Goal: Task Accomplishment & Management: Manage account settings

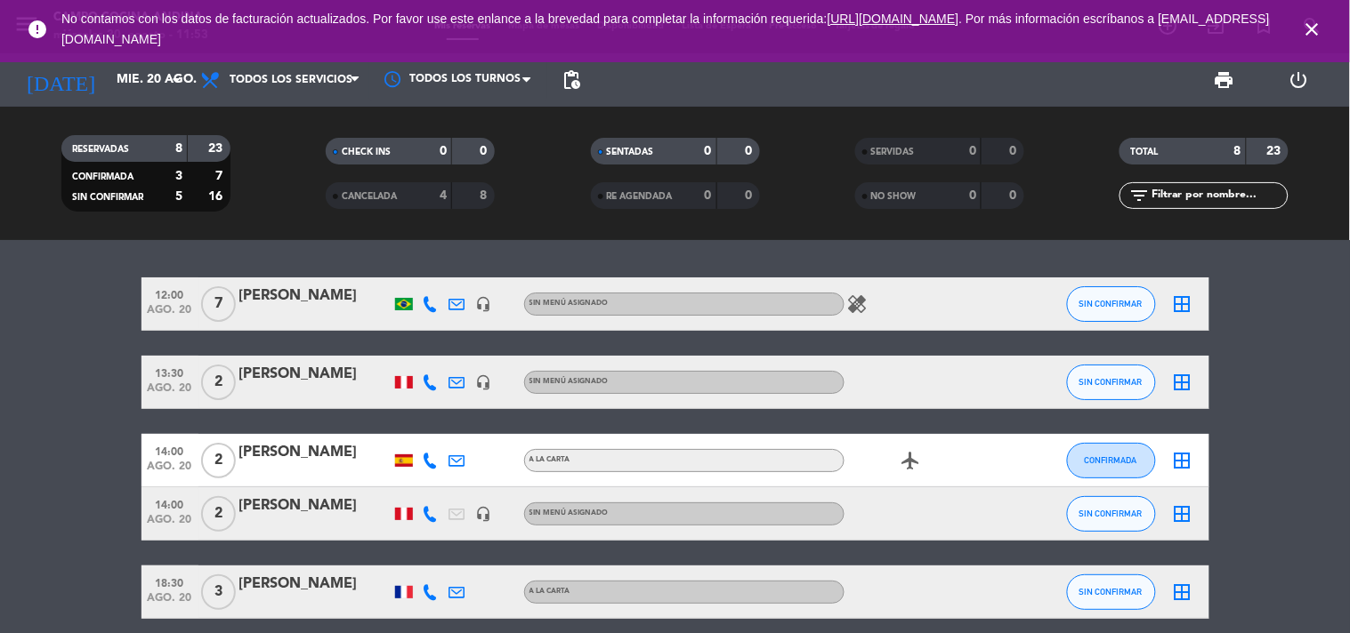
click at [864, 308] on icon "healing" at bounding box center [857, 304] width 21 height 21
click at [1312, 29] on icon "close" at bounding box center [1312, 29] width 21 height 21
click at [1303, 509] on bookings-row "12:00 [DATE] 7 [PERSON_NAME] headset_mic Sin menú asignado healing SIN CONFIRMA…" at bounding box center [675, 566] width 1350 height 577
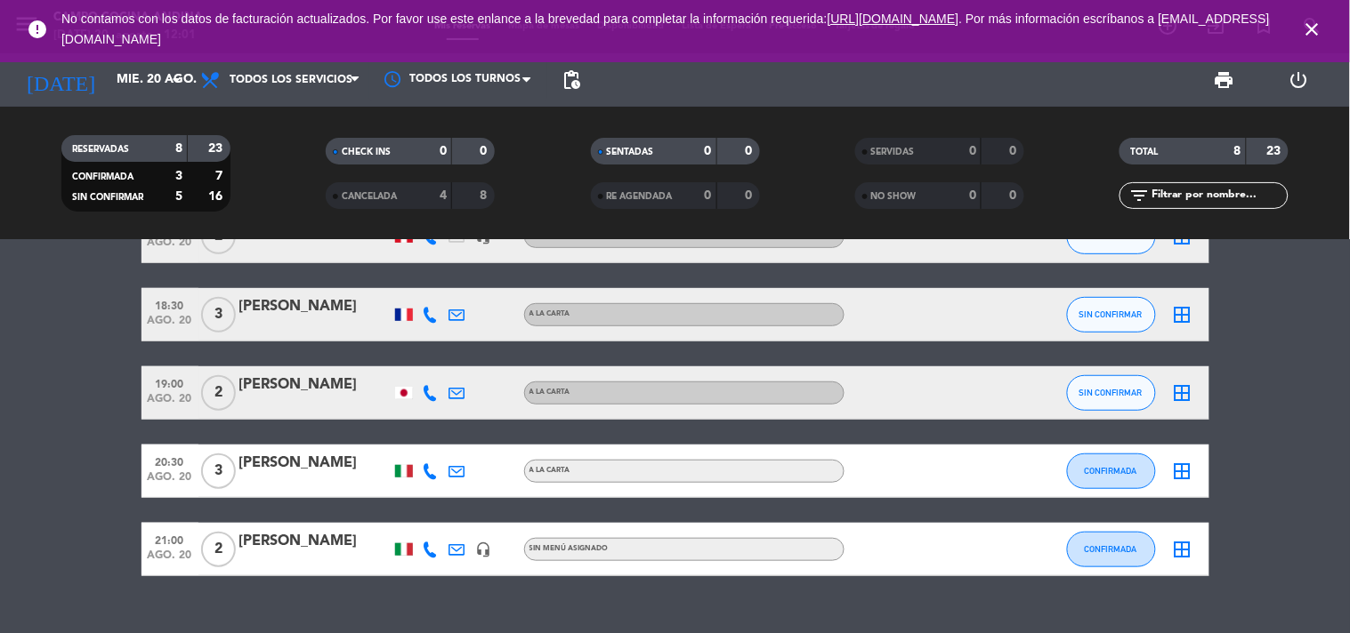
scroll to position [309, 0]
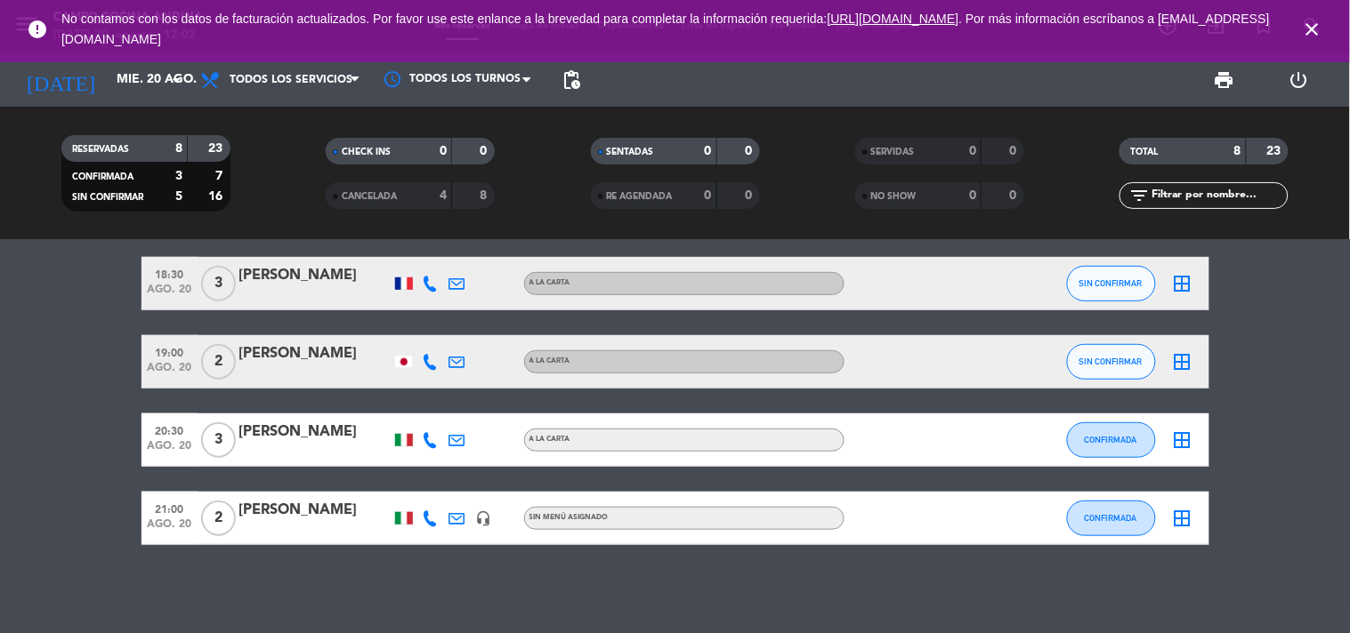
click at [271, 440] on div "[PERSON_NAME]" at bounding box center [314, 432] width 151 height 23
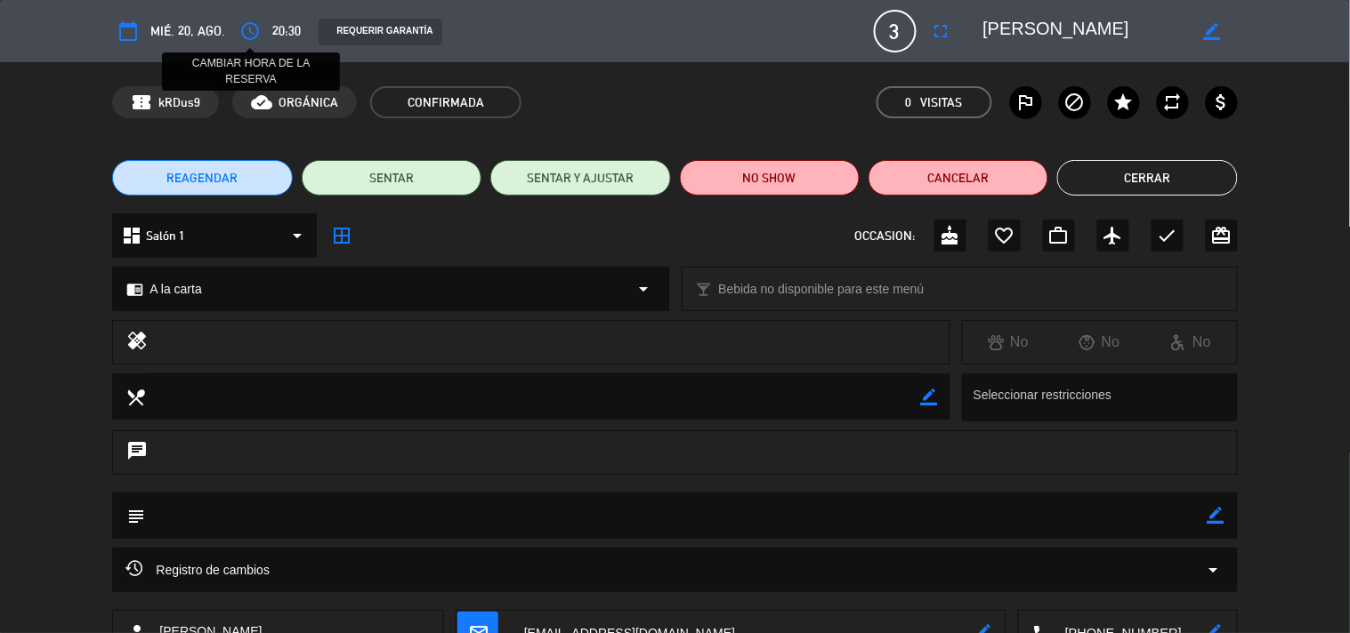
click at [244, 30] on icon "access_time" at bounding box center [249, 30] width 21 height 21
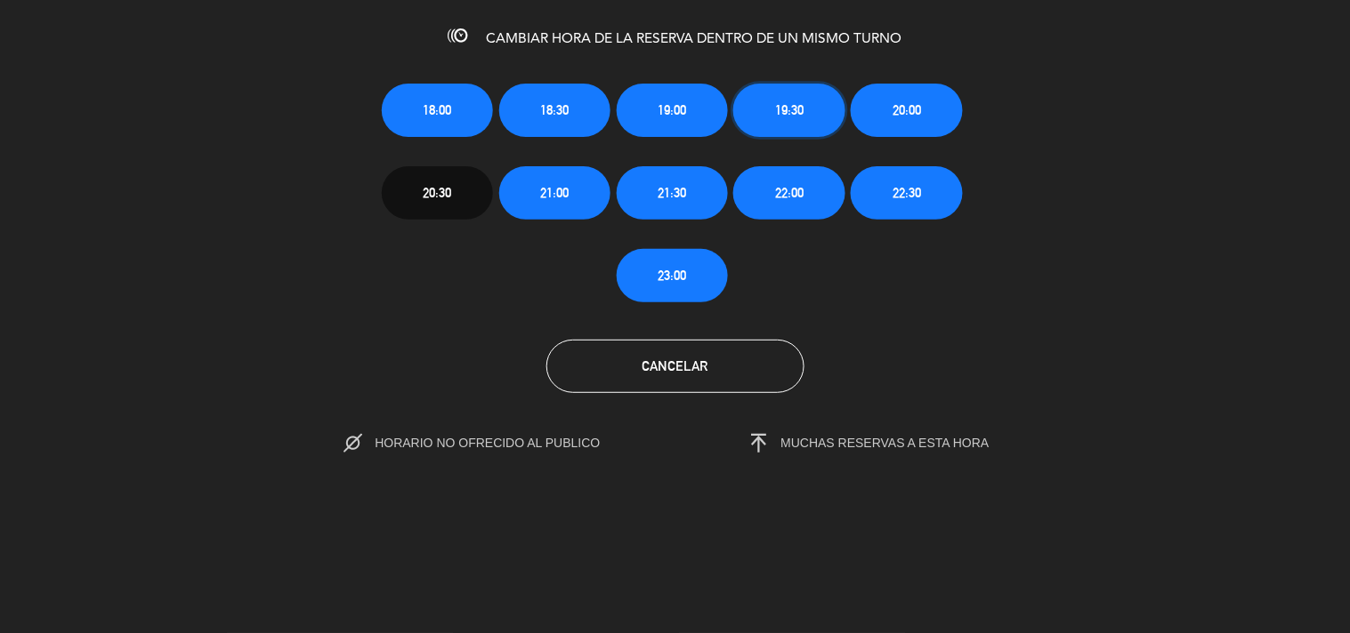
click at [799, 108] on span "19:30" at bounding box center [789, 110] width 28 height 20
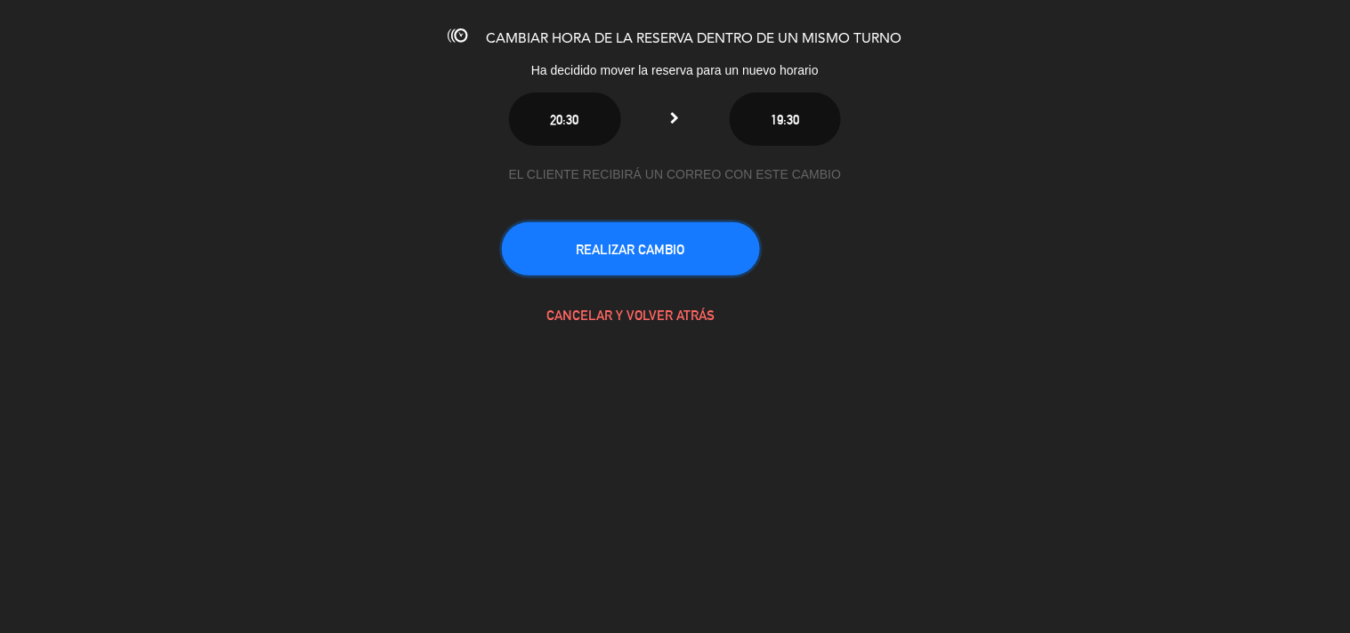
click at [593, 247] on button "REALIZAR CAMBIO" at bounding box center [631, 248] width 258 height 53
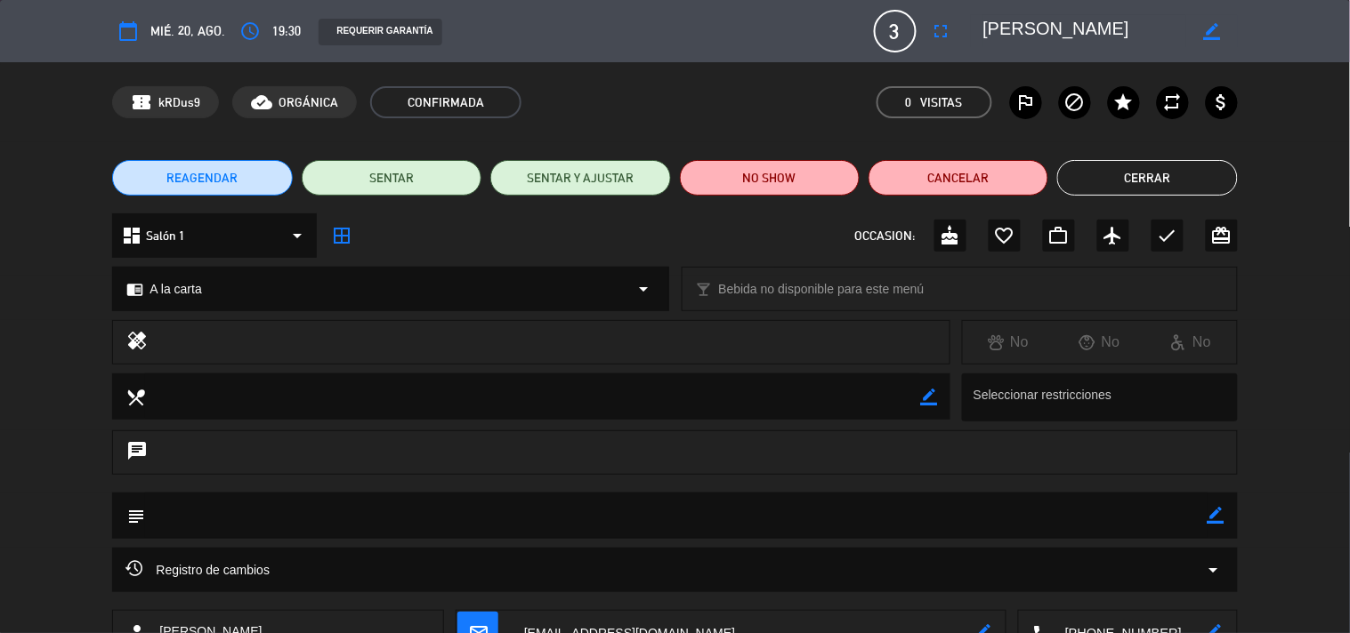
click at [1187, 178] on button "Cerrar" at bounding box center [1147, 178] width 180 height 36
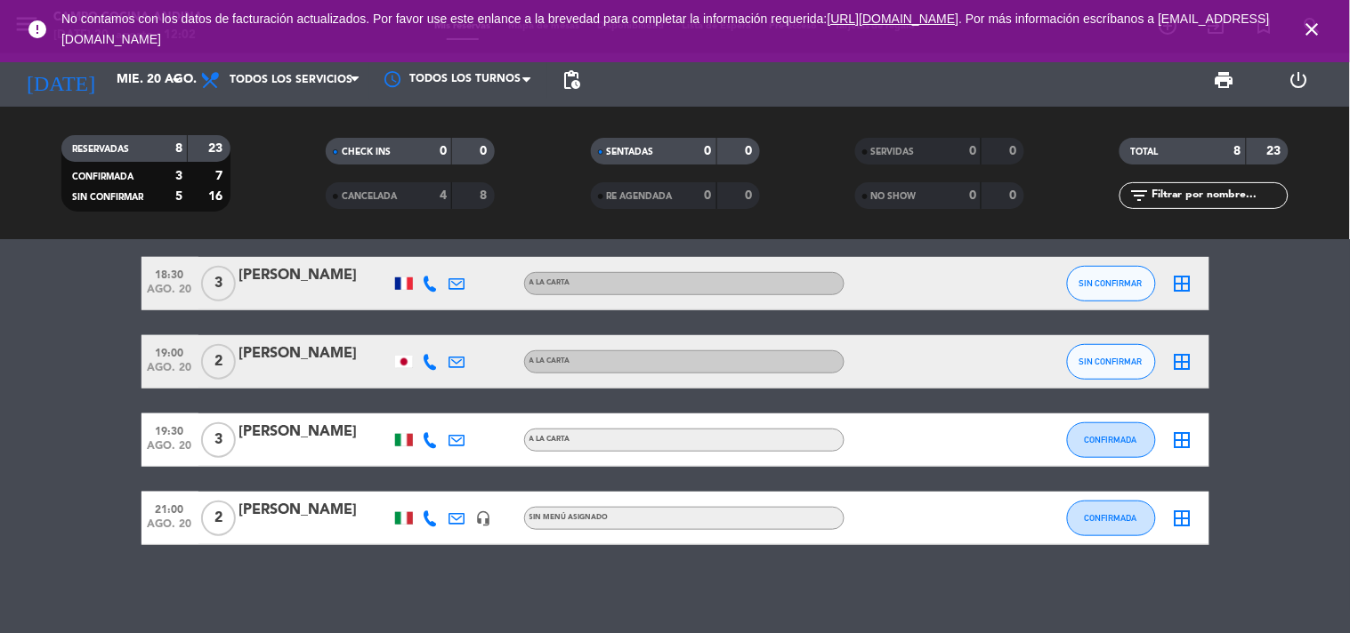
click at [1284, 525] on bookings-row "12:00 [DATE] 7 [PERSON_NAME] headset_mic Sin menú asignado healing SIN CONFIRMA…" at bounding box center [675, 257] width 1350 height 577
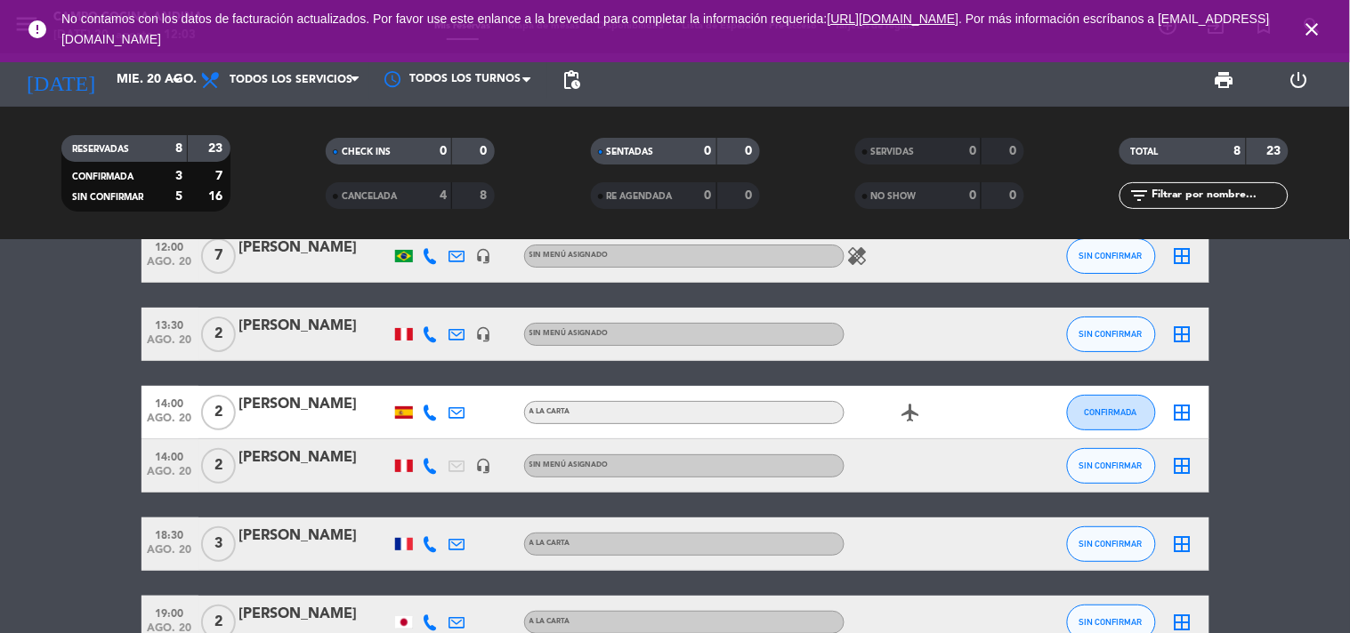
scroll to position [0, 0]
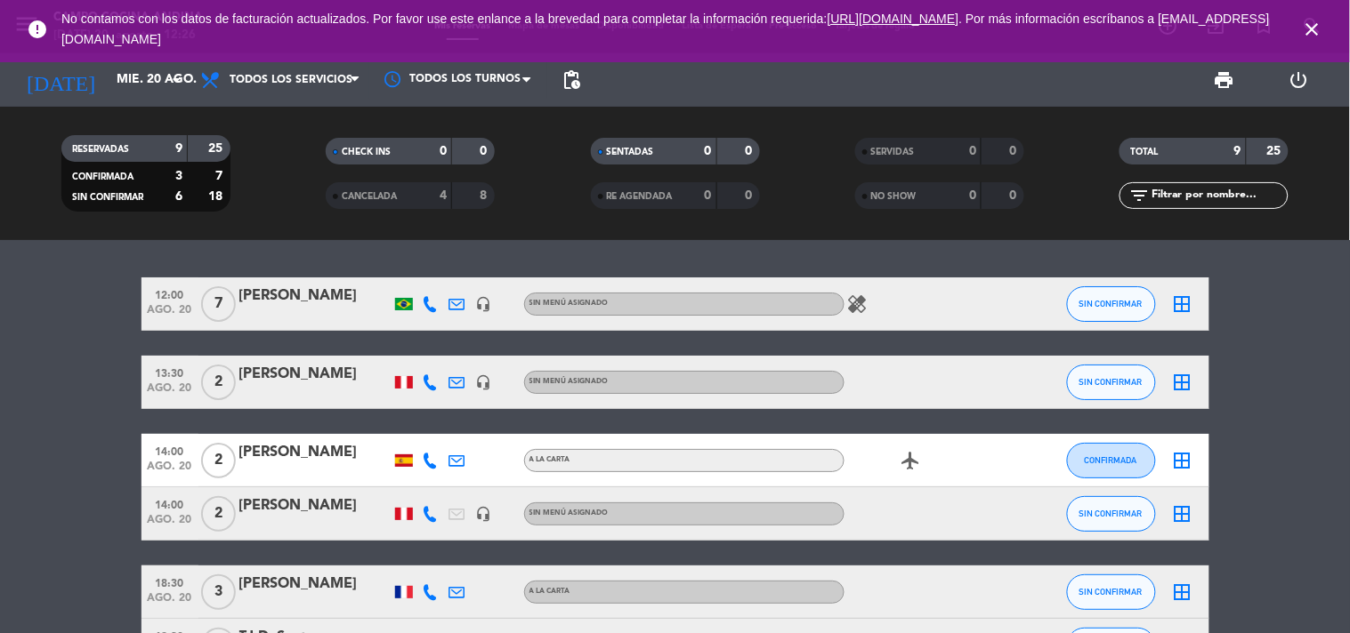
click at [297, 367] on div "[PERSON_NAME]" at bounding box center [314, 374] width 151 height 23
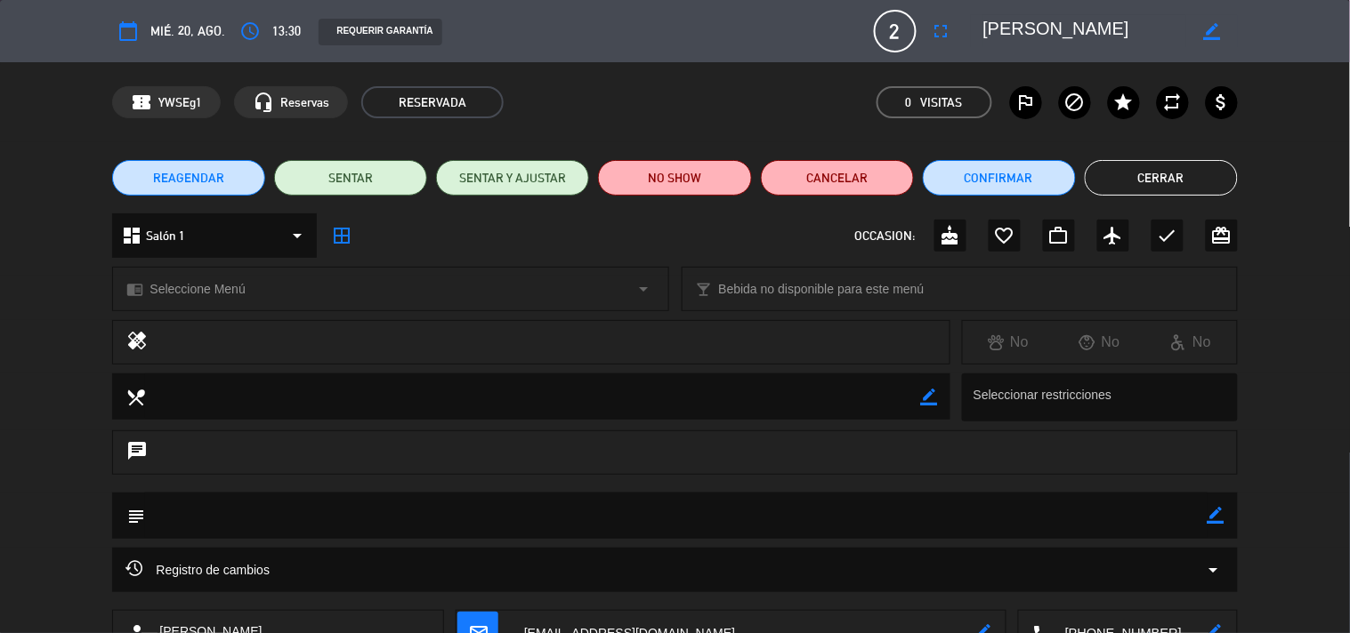
click at [225, 175] on button "REAGENDAR" at bounding box center [188, 178] width 153 height 36
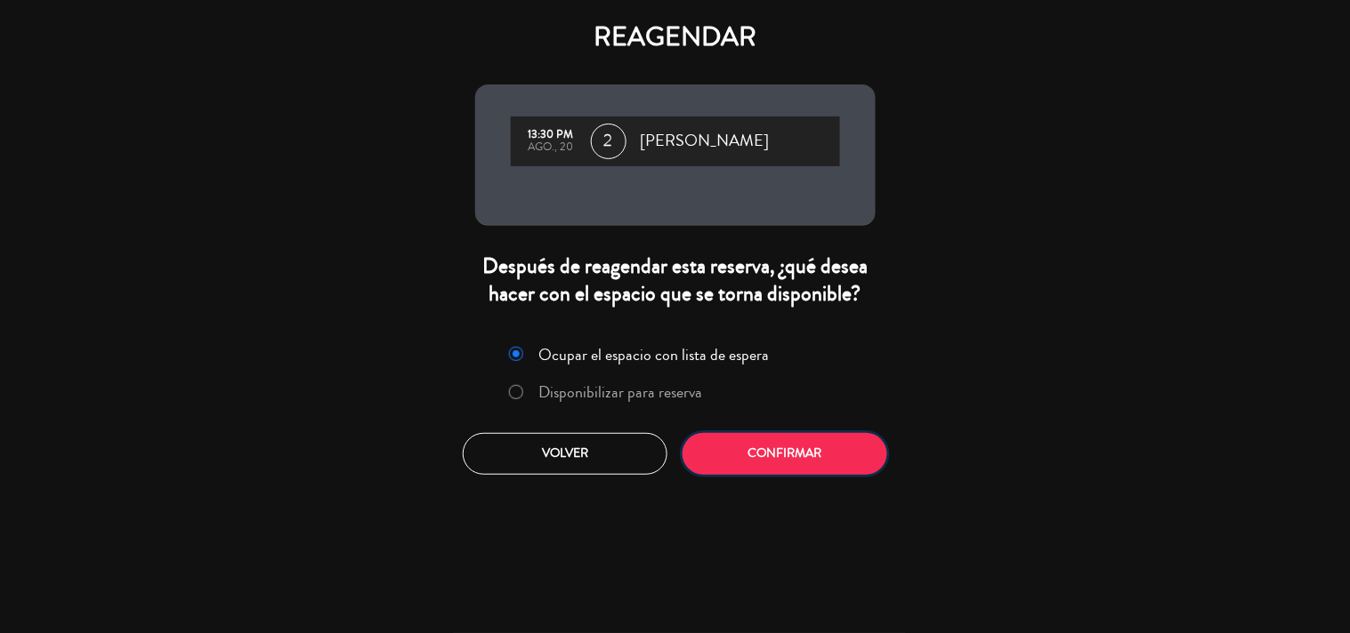
click at [725, 465] on button "Confirmar" at bounding box center [784, 454] width 205 height 42
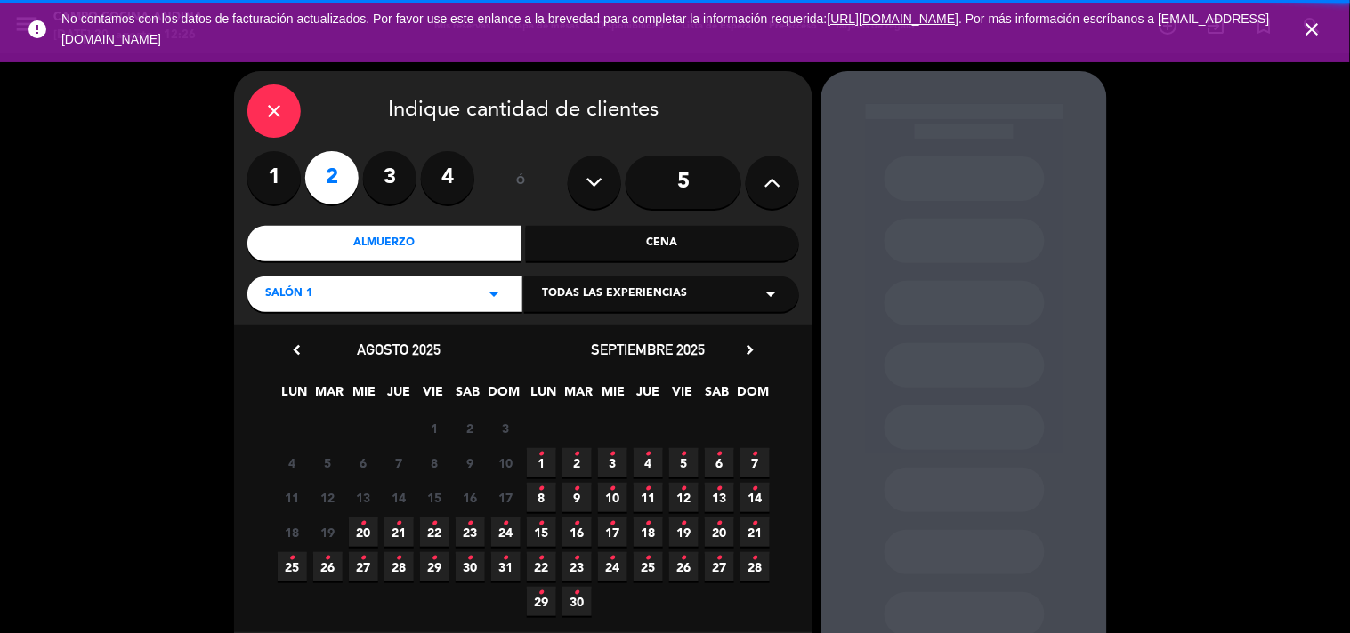
click at [642, 244] on div "Cena" at bounding box center [663, 244] width 274 height 36
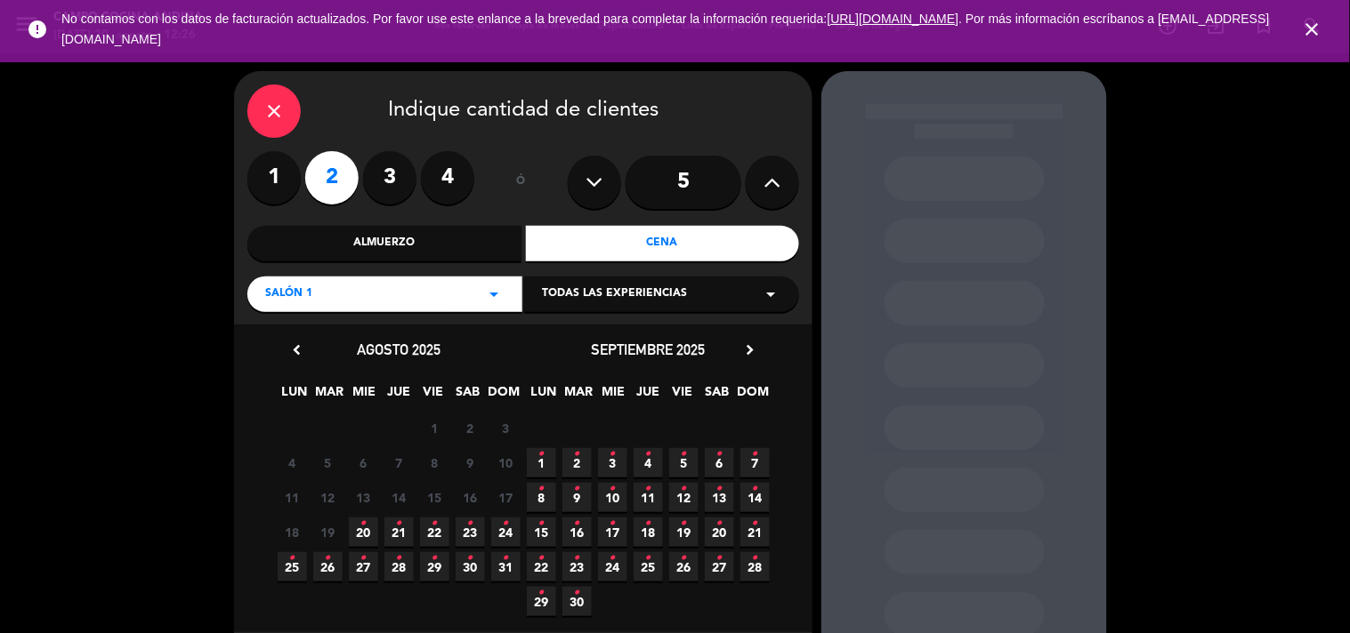
click at [361, 528] on icon "•" at bounding box center [363, 524] width 6 height 28
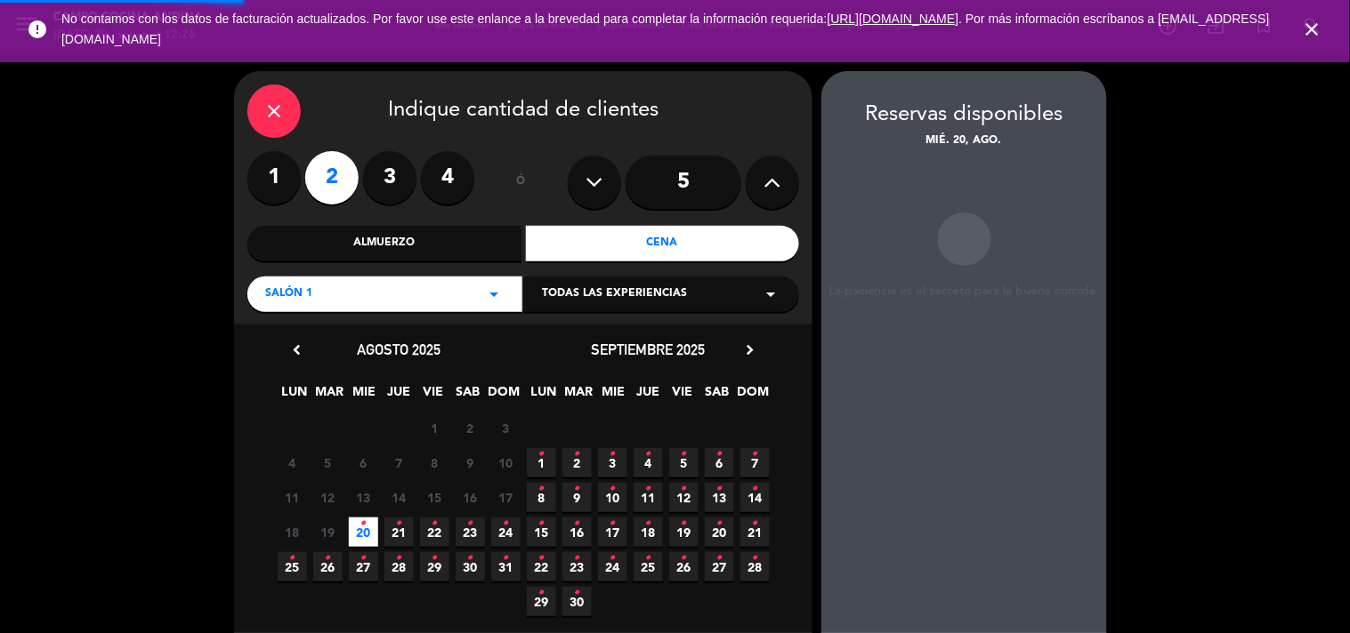
scroll to position [71, 0]
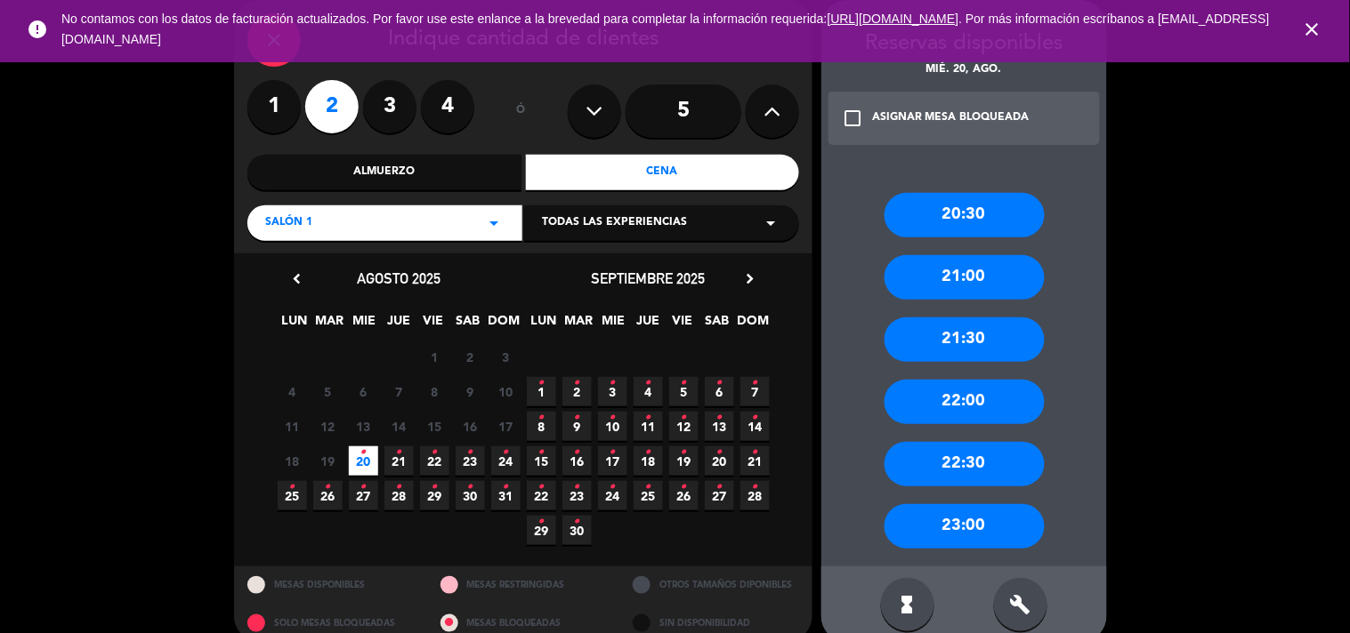
click at [896, 129] on div "check_box_outline_blank ASIGNAR MESA BLOQUEADA" at bounding box center [963, 118] width 271 height 53
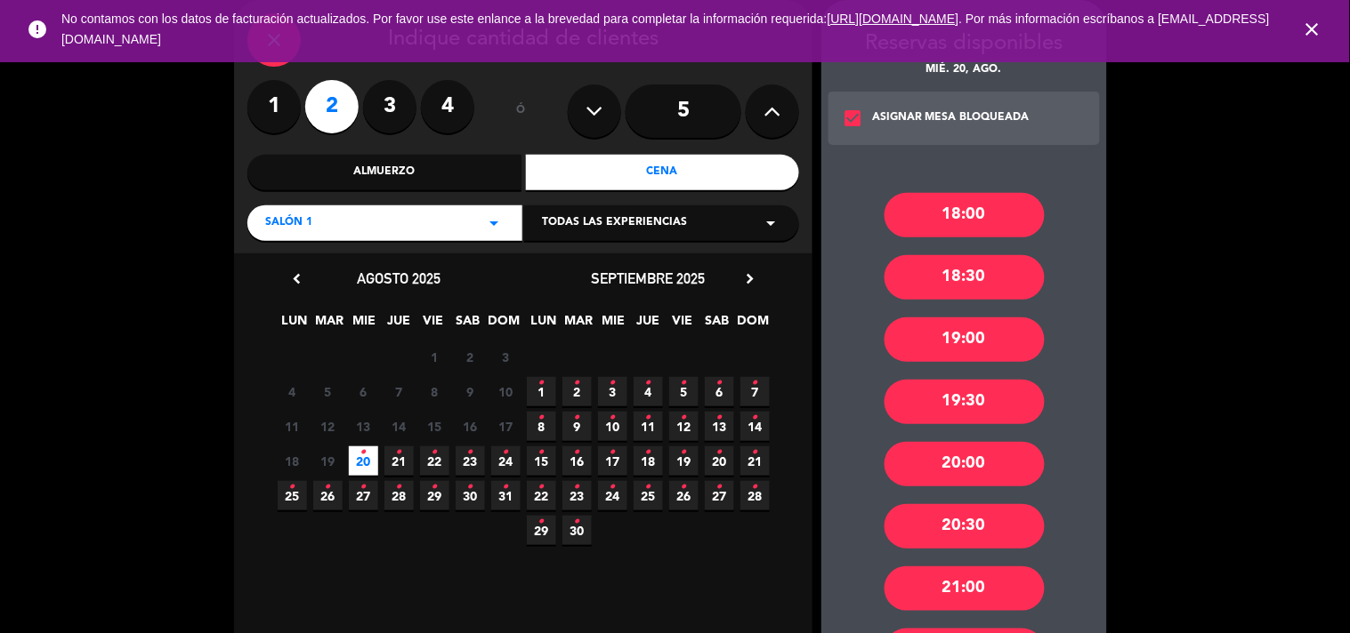
click at [941, 455] on div "20:00" at bounding box center [964, 464] width 160 height 44
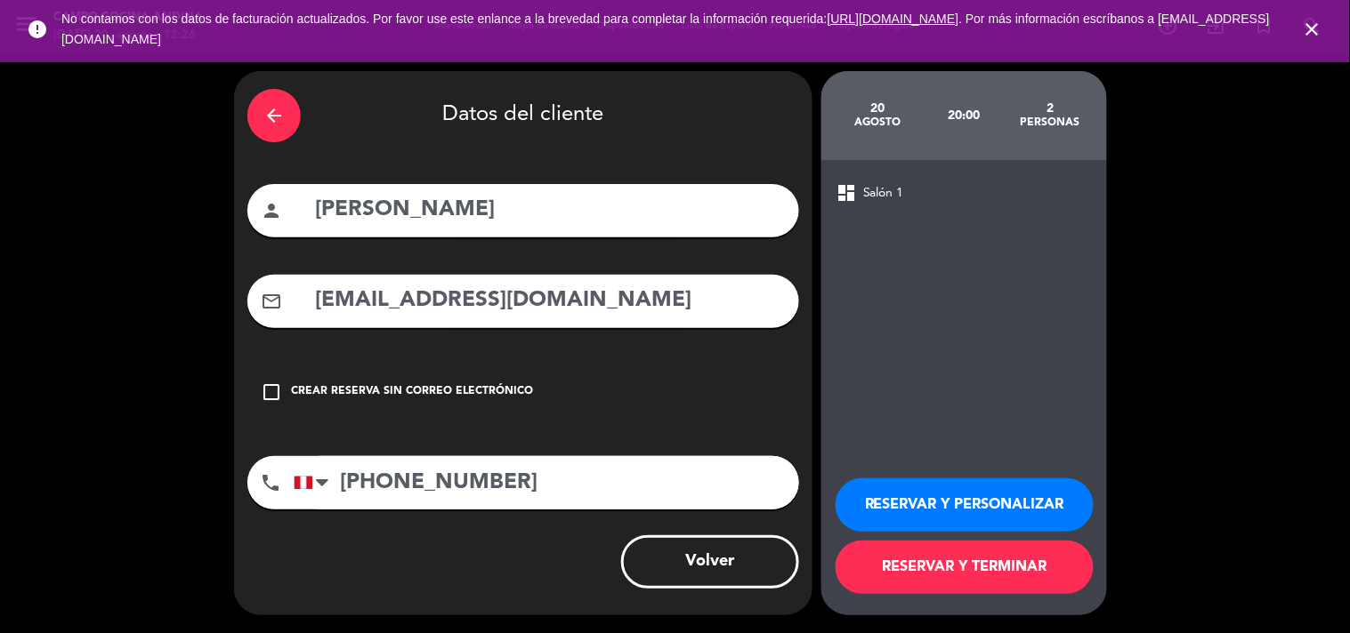
scroll to position [0, 0]
click at [947, 570] on button "RESERVAR Y TERMINAR" at bounding box center [964, 567] width 258 height 53
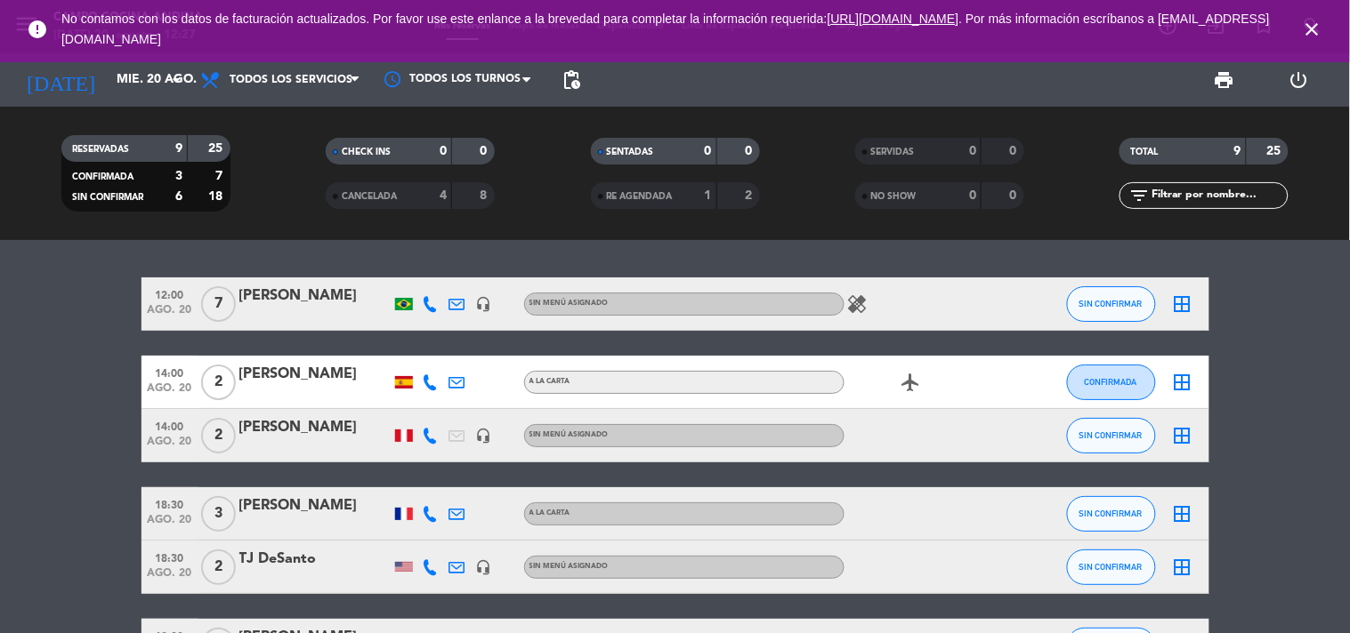
click at [1273, 466] on bookings-row "12:00 [DATE] 7 [PERSON_NAME] headset_mic Sin menú asignado healing SIN CONFIRMA…" at bounding box center [675, 593] width 1350 height 630
click at [104, 451] on bookings-row "12:00 [DATE] 7 [PERSON_NAME] headset_mic Sin menú asignado healing SIN CONFIRMA…" at bounding box center [675, 593] width 1350 height 630
click at [1248, 440] on bookings-row "12:00 [DATE] 7 [PERSON_NAME] headset_mic Sin menú asignado healing SIN CONFIRMA…" at bounding box center [675, 593] width 1350 height 630
click at [166, 84] on icon "arrow_drop_down" at bounding box center [175, 79] width 21 height 21
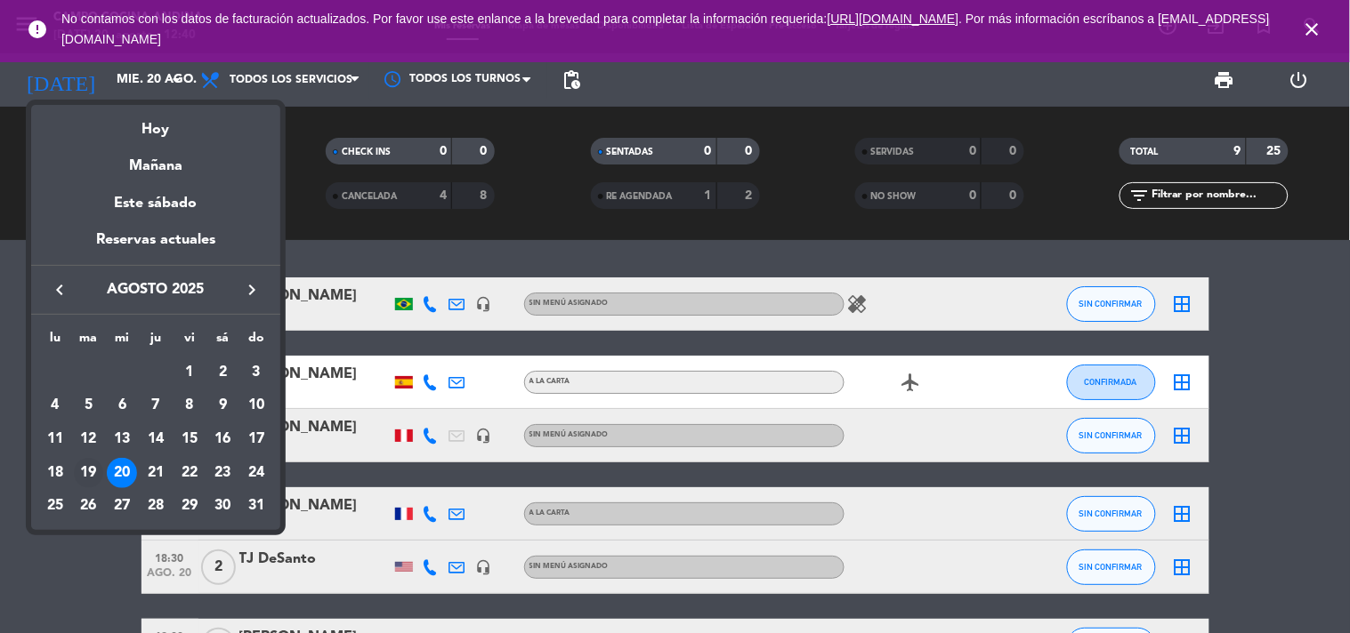
click at [93, 473] on div "19" at bounding box center [89, 473] width 30 height 30
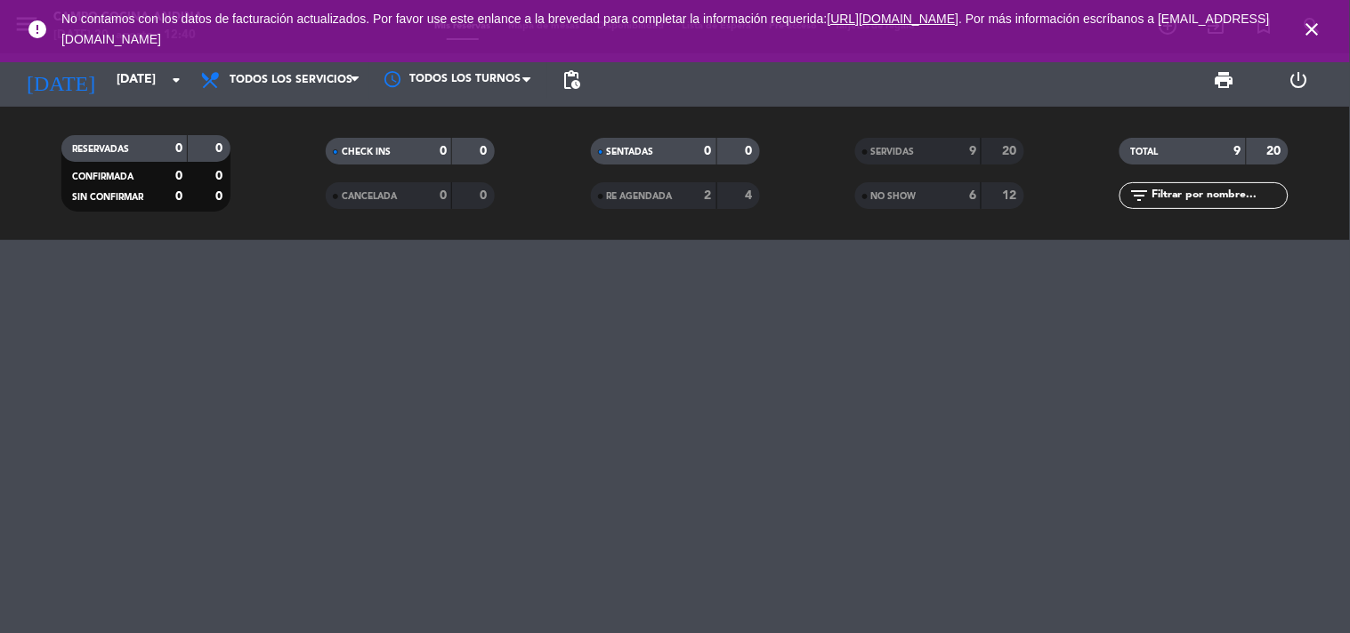
click at [903, 157] on div "SERVIDAS" at bounding box center [900, 151] width 82 height 20
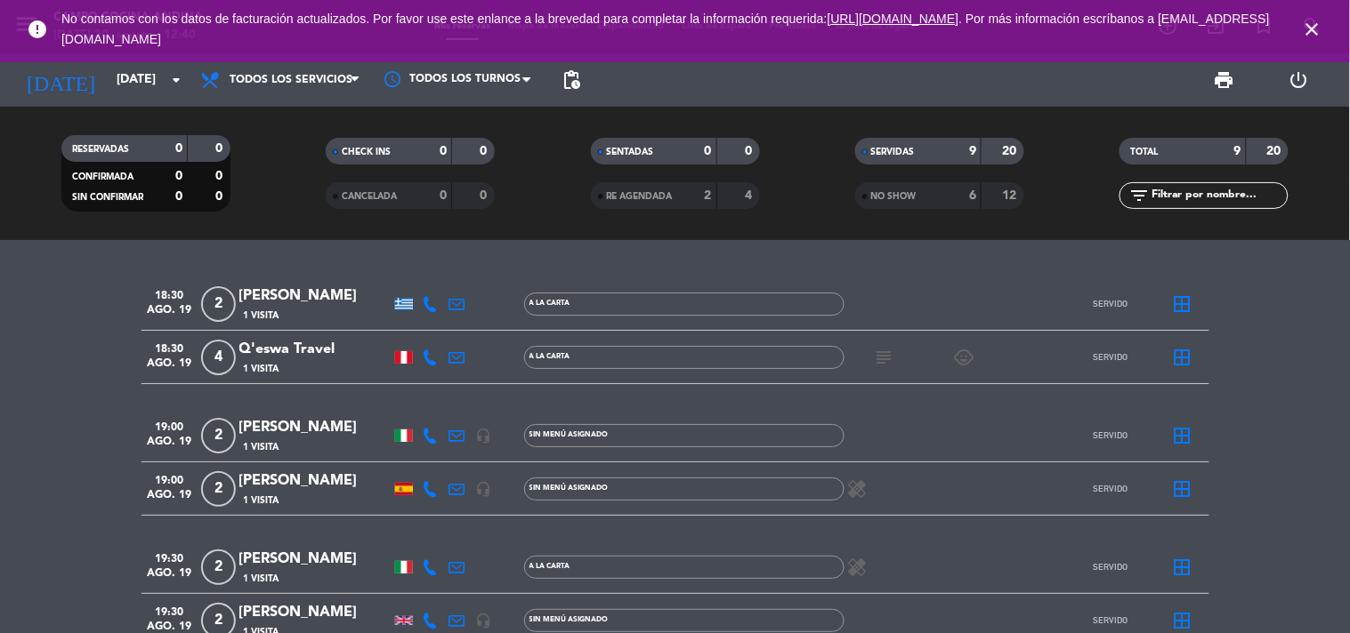
click at [1310, 520] on bookings-row "18:30 [DATE] 2 [PERSON_NAME] 1 Visita A la carta SERVIDO border_all 18:30 [DATE…" at bounding box center [675, 580] width 1350 height 605
click at [401, 304] on div at bounding box center [404, 304] width 18 height 12
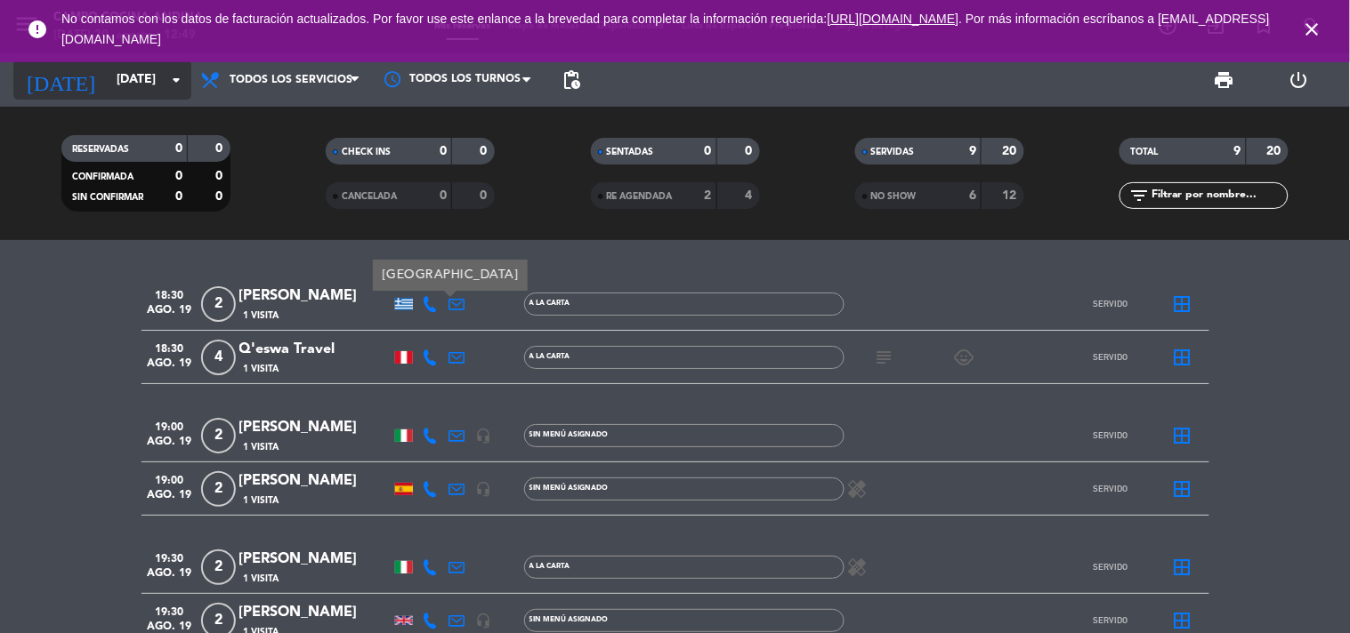
click at [170, 84] on icon "arrow_drop_down" at bounding box center [175, 79] width 21 height 21
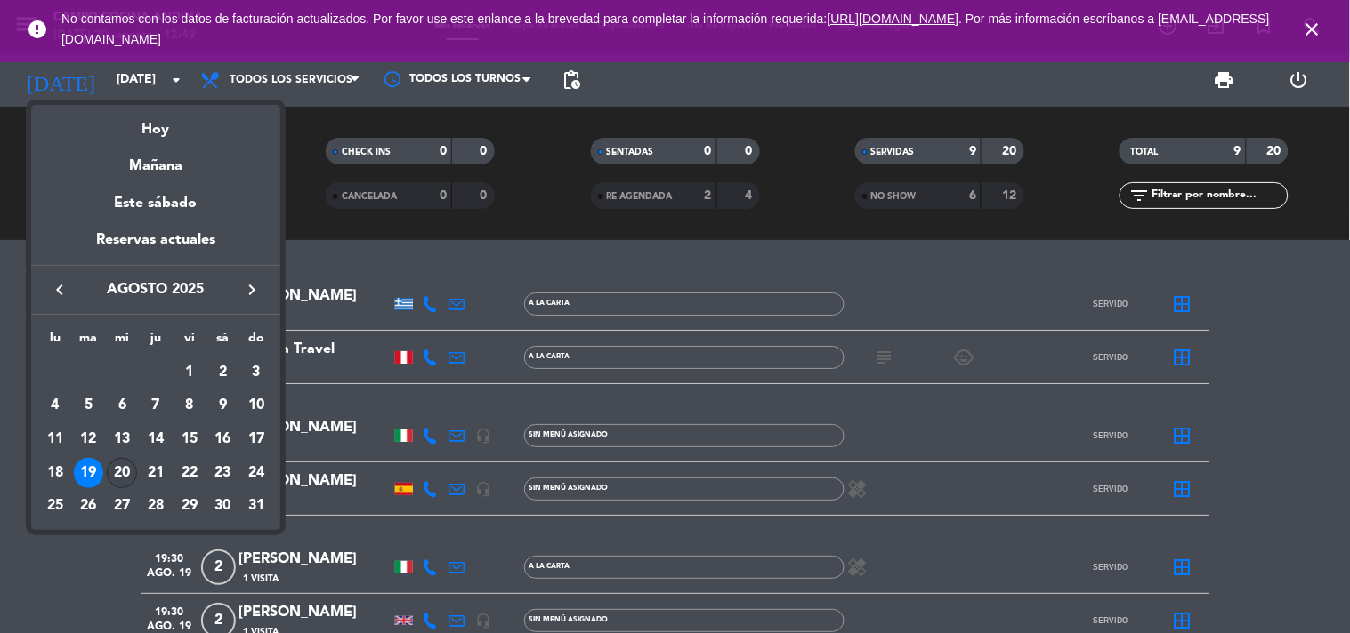
click at [123, 460] on div "20" at bounding box center [122, 473] width 30 height 30
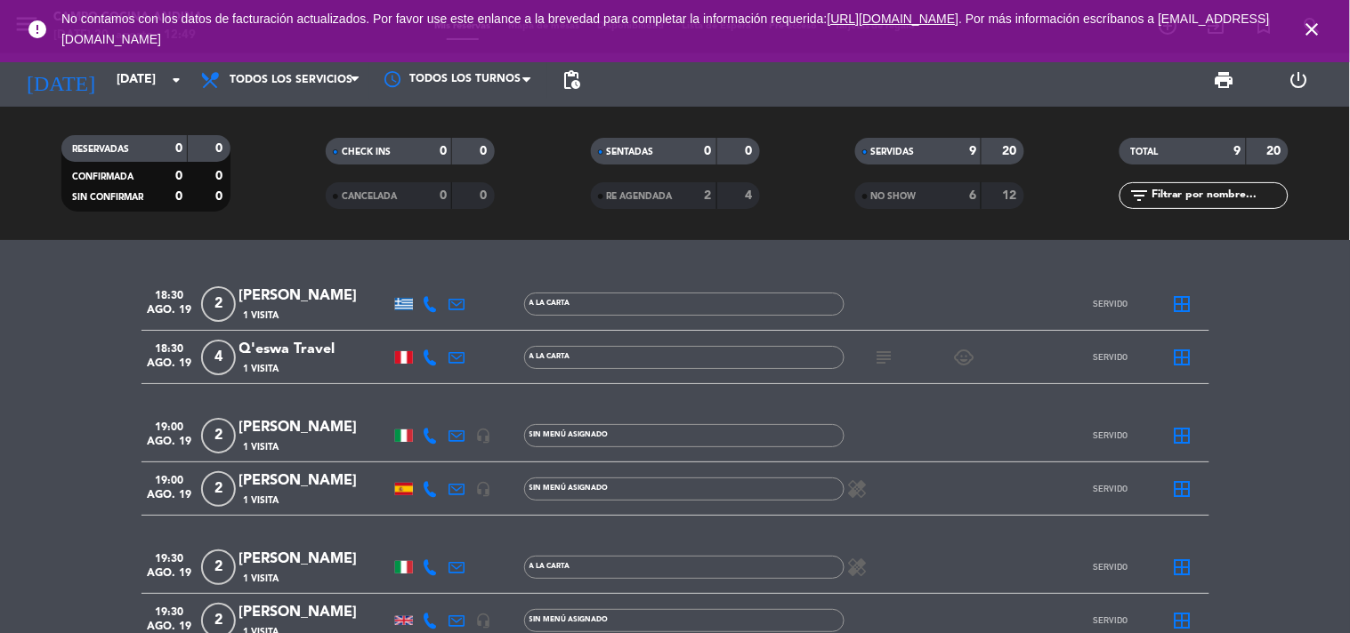
type input "mié. 20 ago."
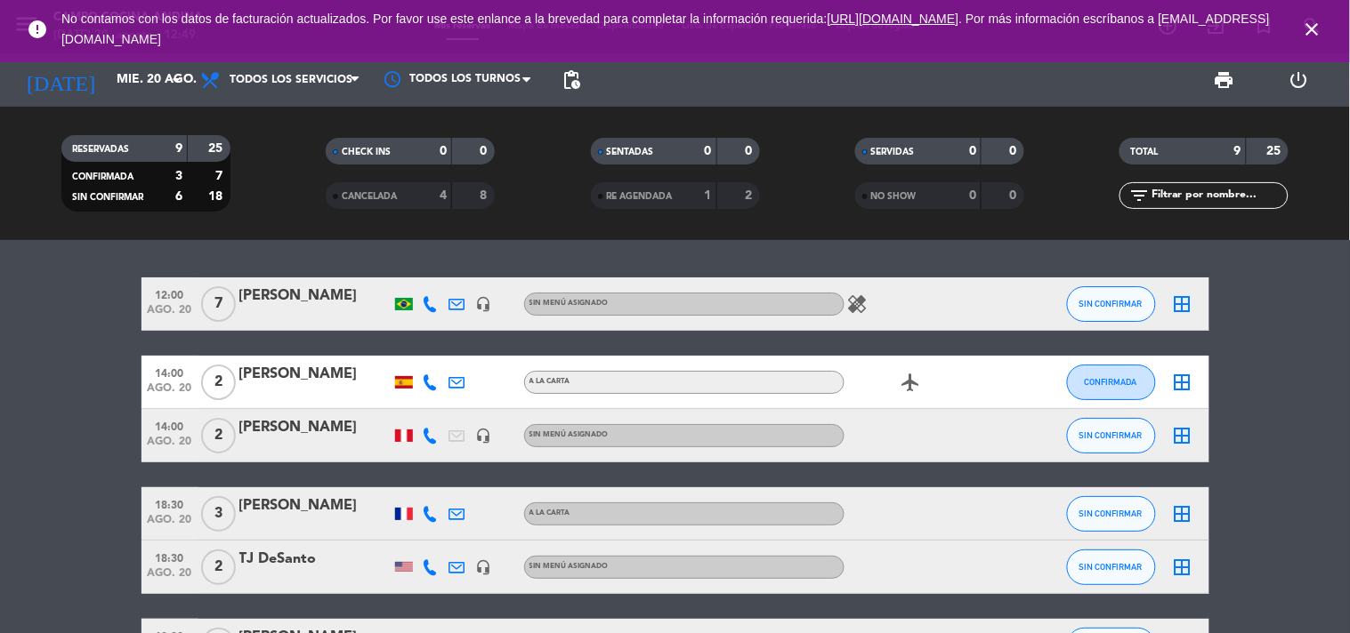
click at [1235, 465] on bookings-row "12:00 [DATE] 7 [PERSON_NAME] headset_mic Sin menú asignado healing SIN CONFIRMA…" at bounding box center [675, 593] width 1350 height 630
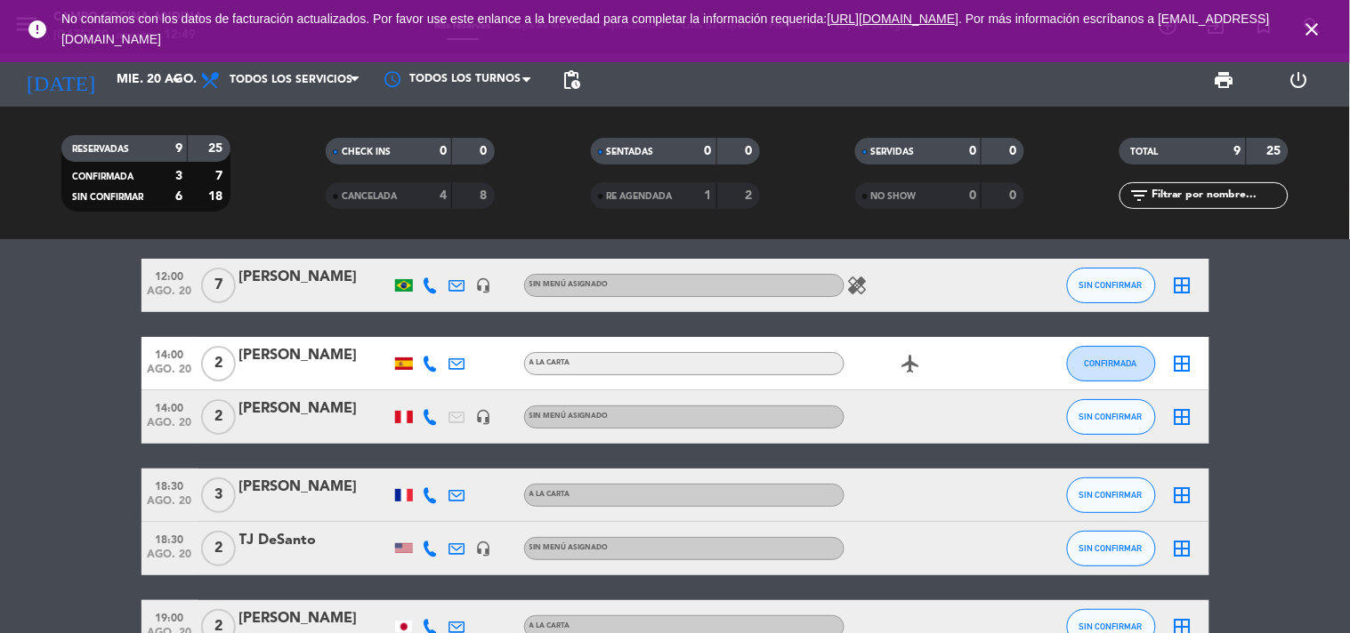
drag, startPoint x: 1214, startPoint y: 507, endPoint x: 1213, endPoint y: 538, distance: 31.2
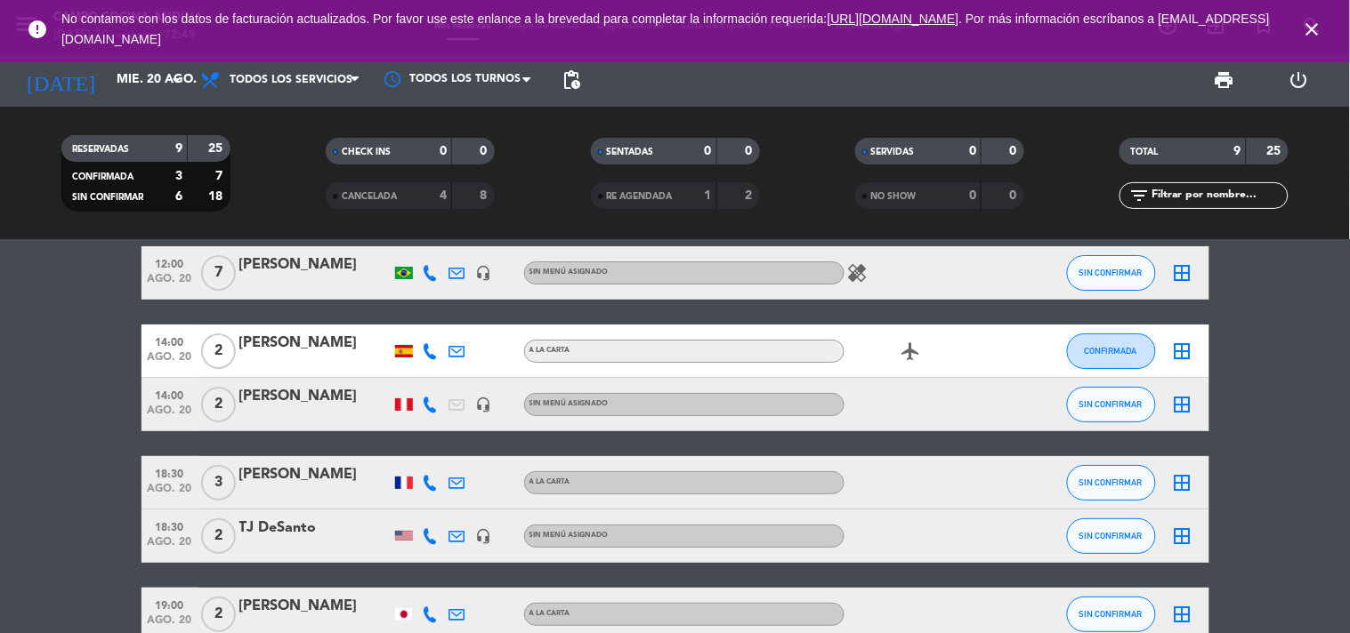
drag, startPoint x: 1304, startPoint y: 537, endPoint x: 1282, endPoint y: 599, distance: 65.3
click at [1292, 606] on bookings-row "12:00 [DATE] 7 [PERSON_NAME] headset_mic Sin menú asignado healing SIN CONFIRMA…" at bounding box center [675, 561] width 1350 height 630
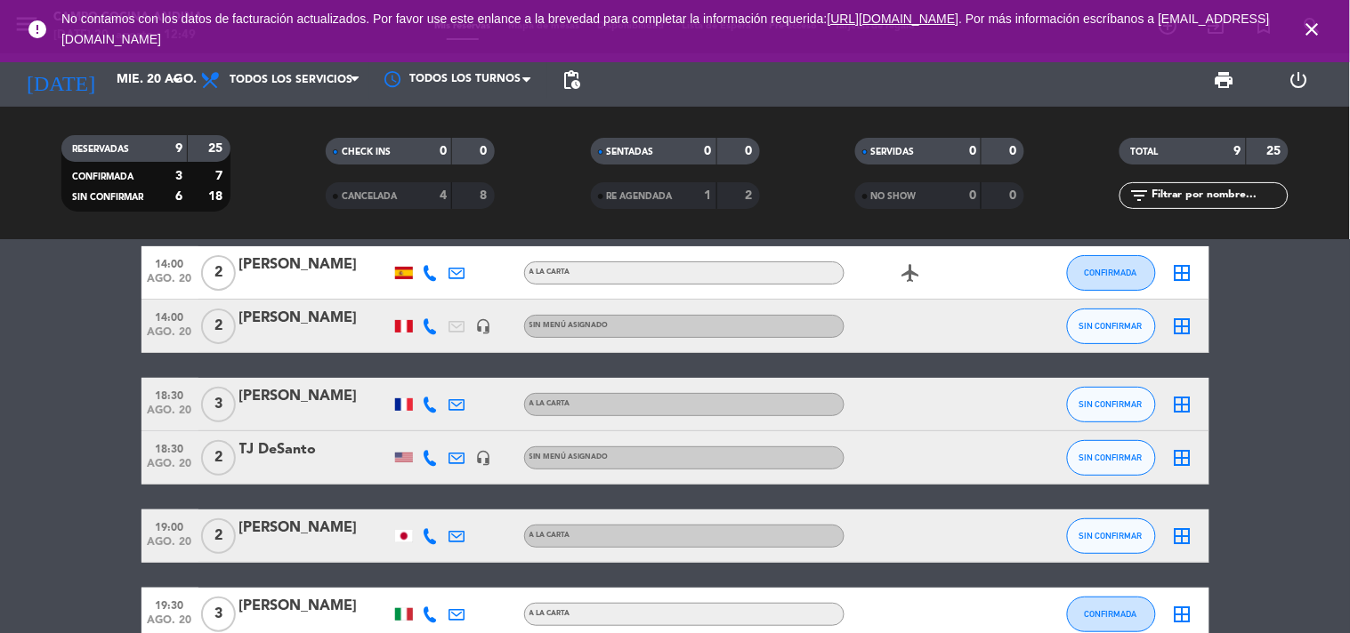
scroll to position [130, 0]
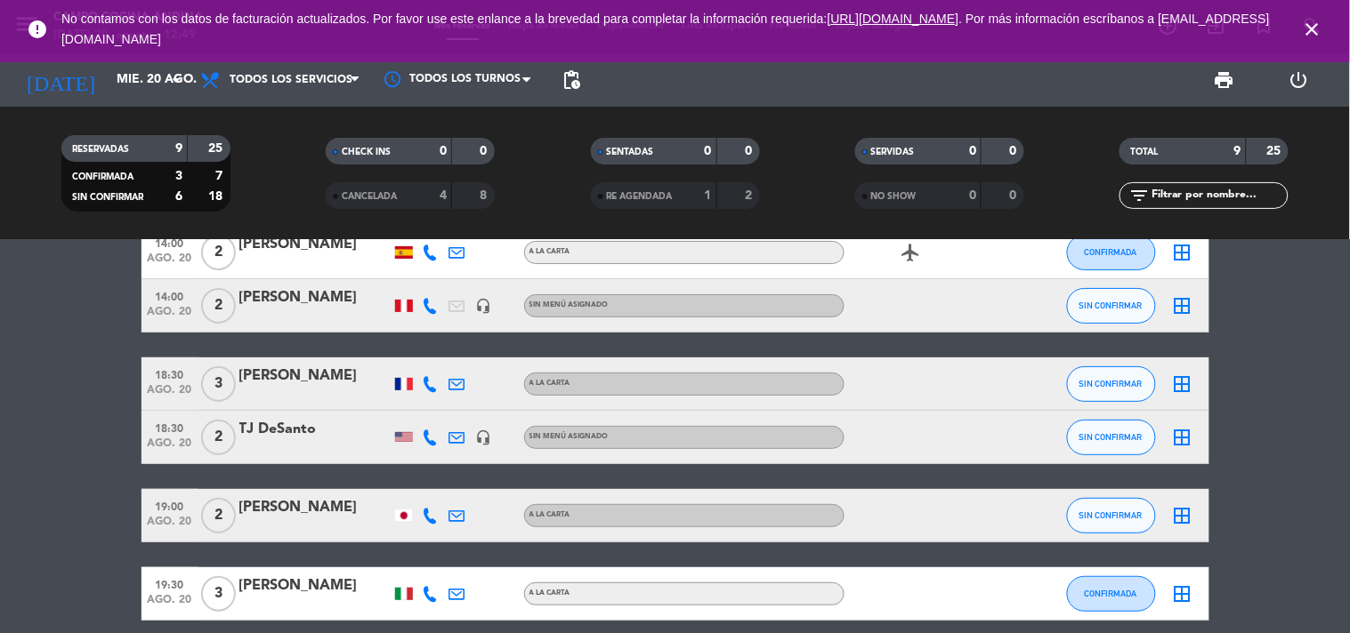
drag, startPoint x: 1270, startPoint y: 570, endPoint x: 1266, endPoint y: 651, distance: 81.0
click at [1266, 633] on html "close × Campo Cocina Andina × chrome_reader_mode Listado de Reservas account_bo…" at bounding box center [675, 316] width 1350 height 633
click at [55, 503] on bookings-row "12:00 [DATE] 7 [PERSON_NAME] headset_mic Sin menú asignado healing SIN CONFIRMA…" at bounding box center [675, 463] width 1350 height 630
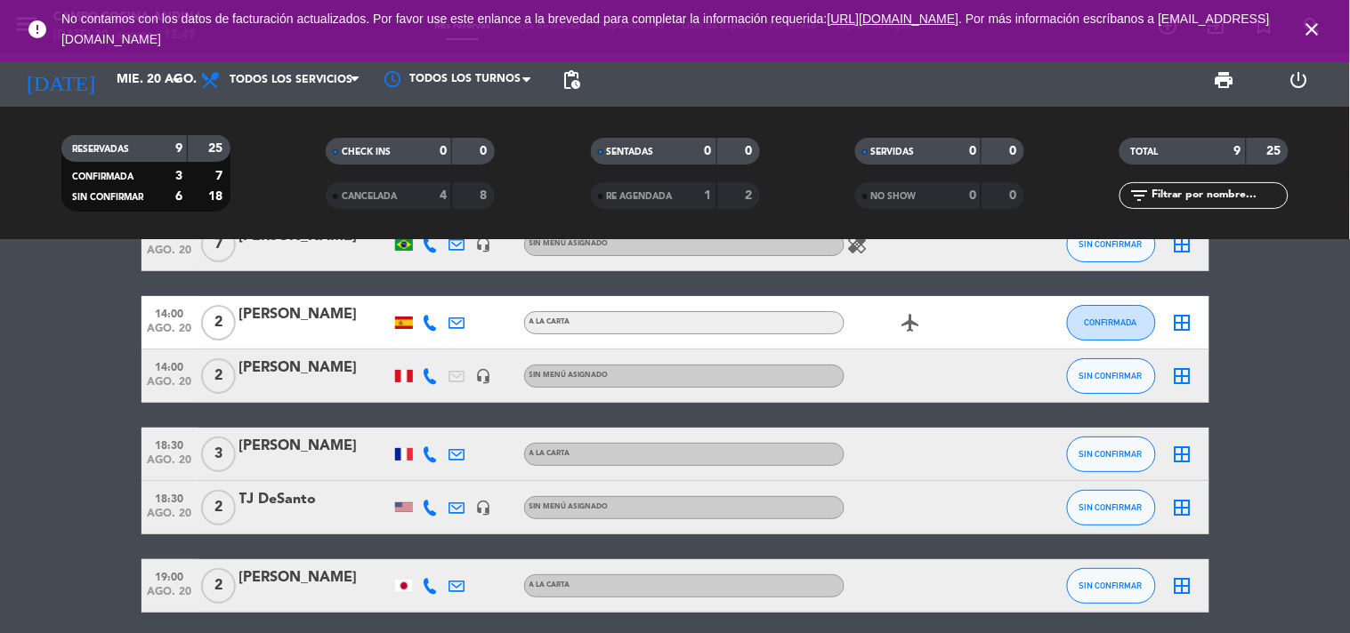
drag, startPoint x: 63, startPoint y: 484, endPoint x: 71, endPoint y: 496, distance: 14.1
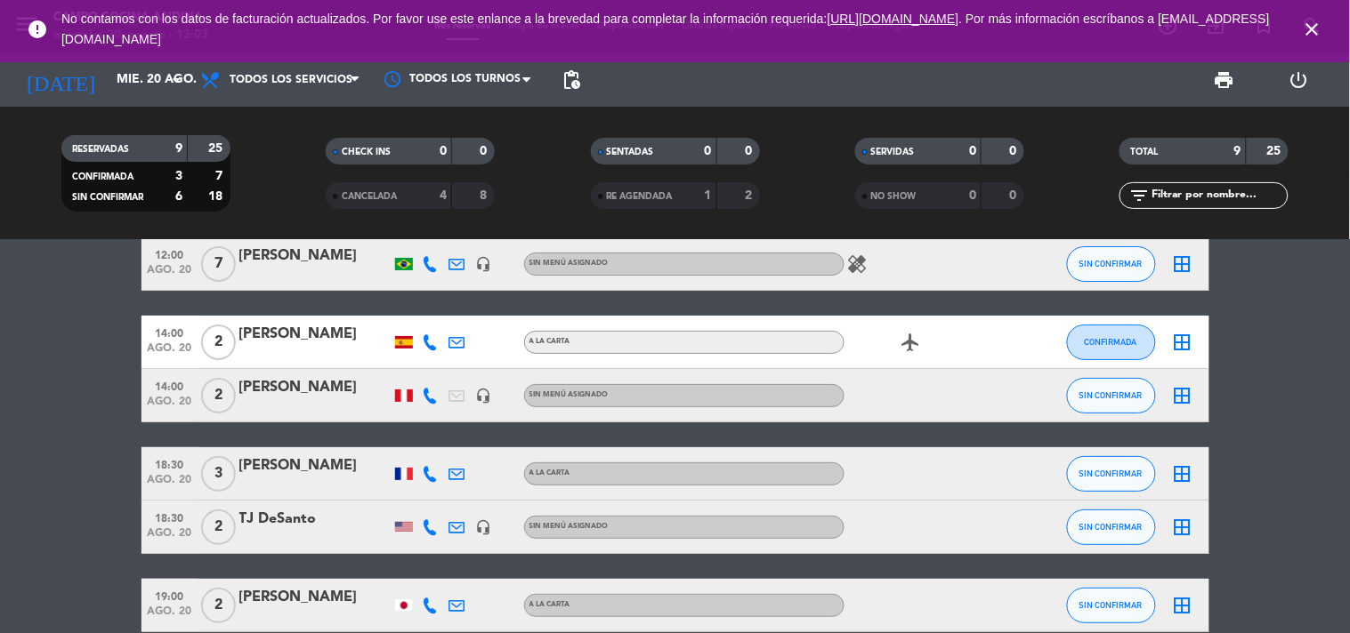
scroll to position [0, 0]
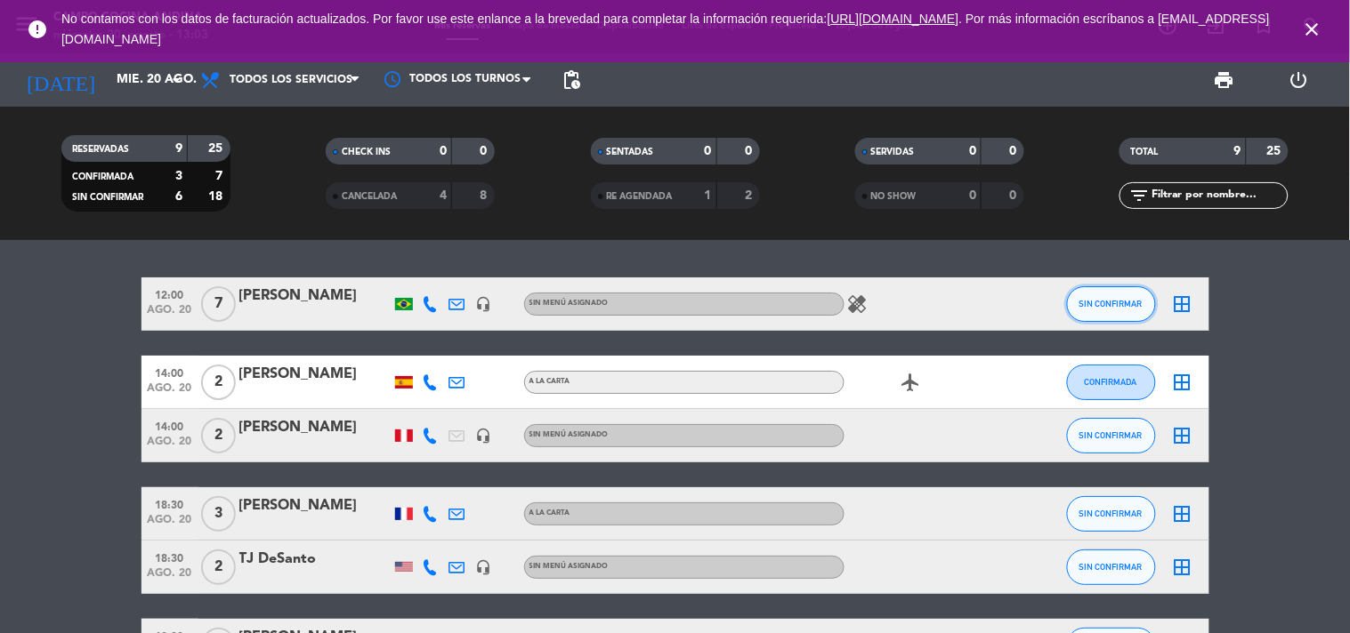
click at [1132, 299] on span "SIN CONFIRMAR" at bounding box center [1110, 304] width 63 height 10
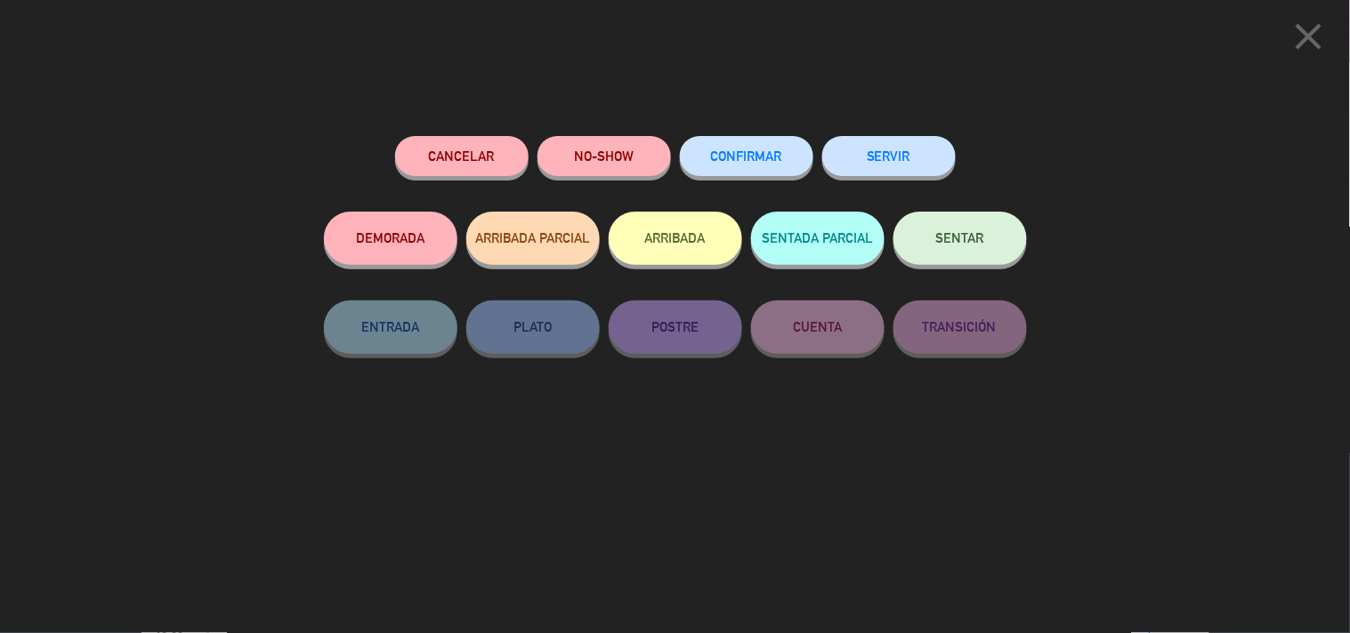
click at [603, 153] on button "NO-SHOW" at bounding box center [603, 156] width 133 height 40
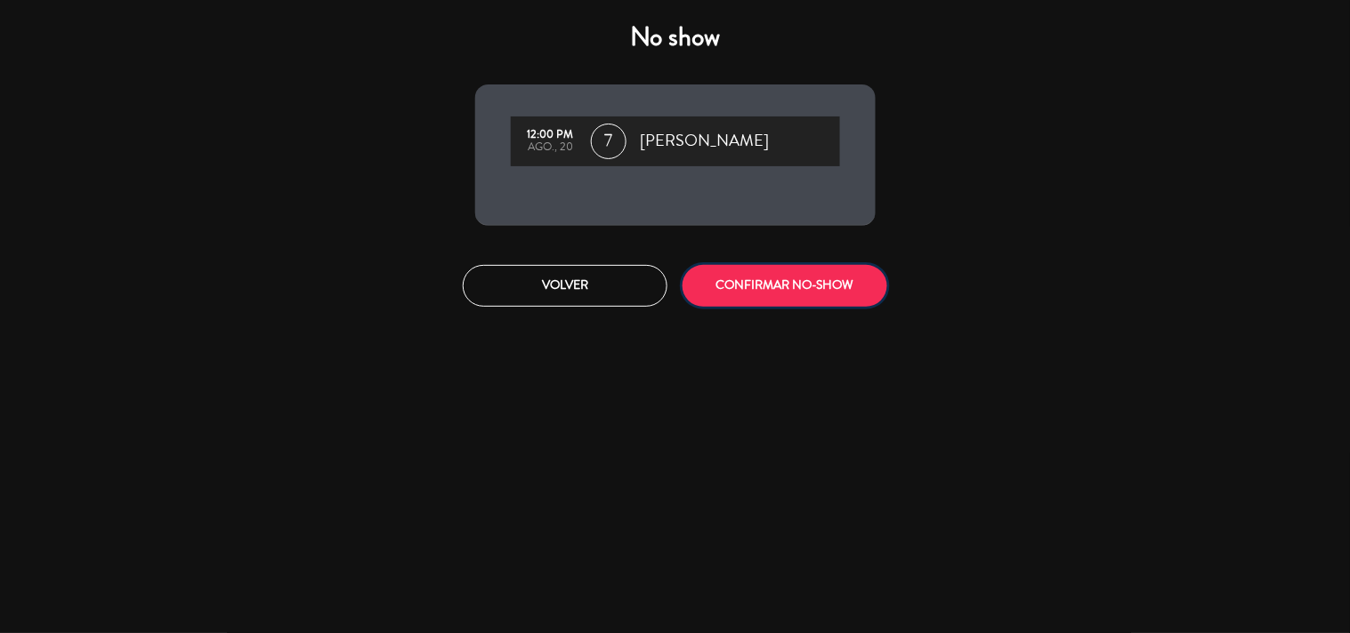
click at [758, 294] on button "CONFIRMAR NO-SHOW" at bounding box center [784, 286] width 205 height 42
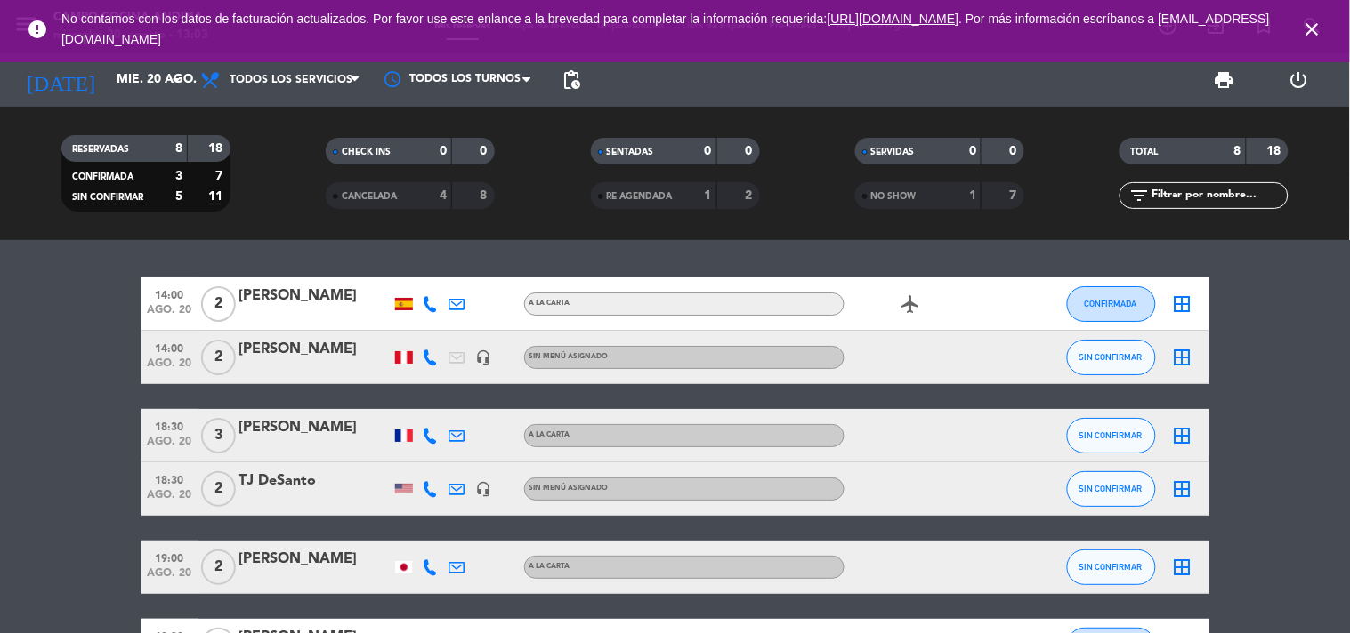
click at [341, 290] on div "[PERSON_NAME]" at bounding box center [314, 296] width 151 height 23
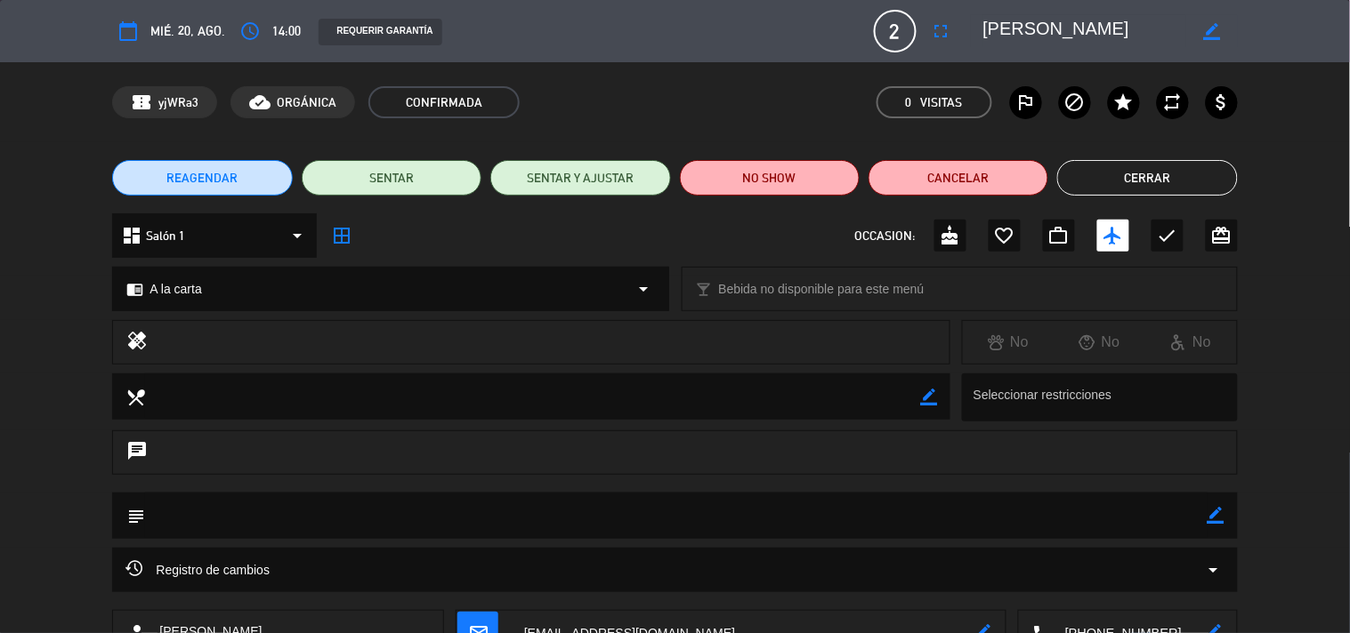
click at [1114, 180] on button "Cerrar" at bounding box center [1147, 178] width 180 height 36
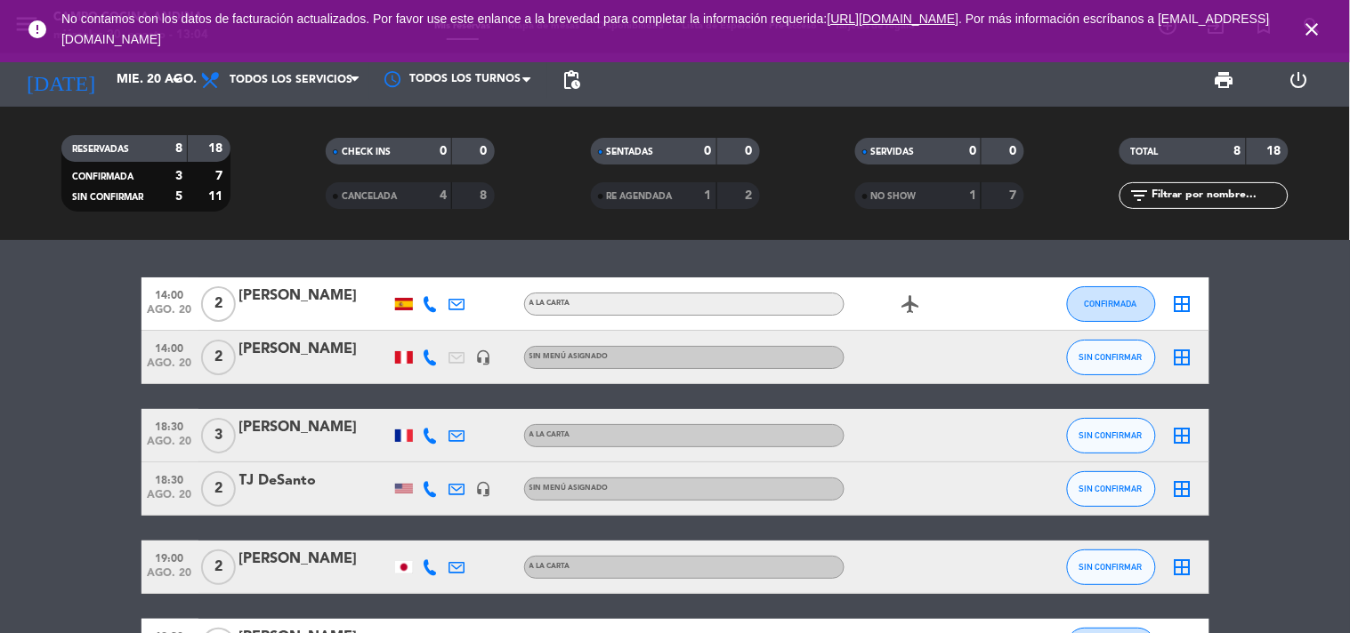
click at [1315, 25] on icon "close" at bounding box center [1312, 29] width 21 height 21
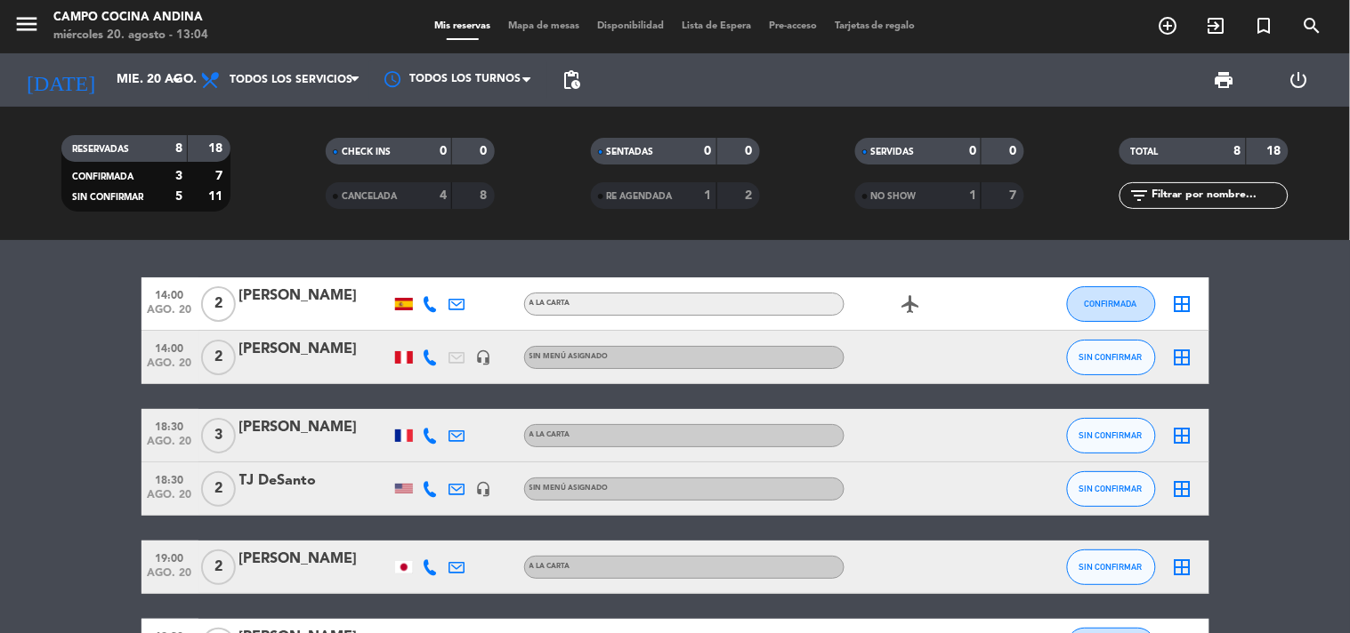
click at [904, 304] on icon "airplanemode_active" at bounding box center [910, 304] width 21 height 21
click at [964, 309] on div "airplanemode_active REGALO DE VIAJE" at bounding box center [924, 304] width 160 height 52
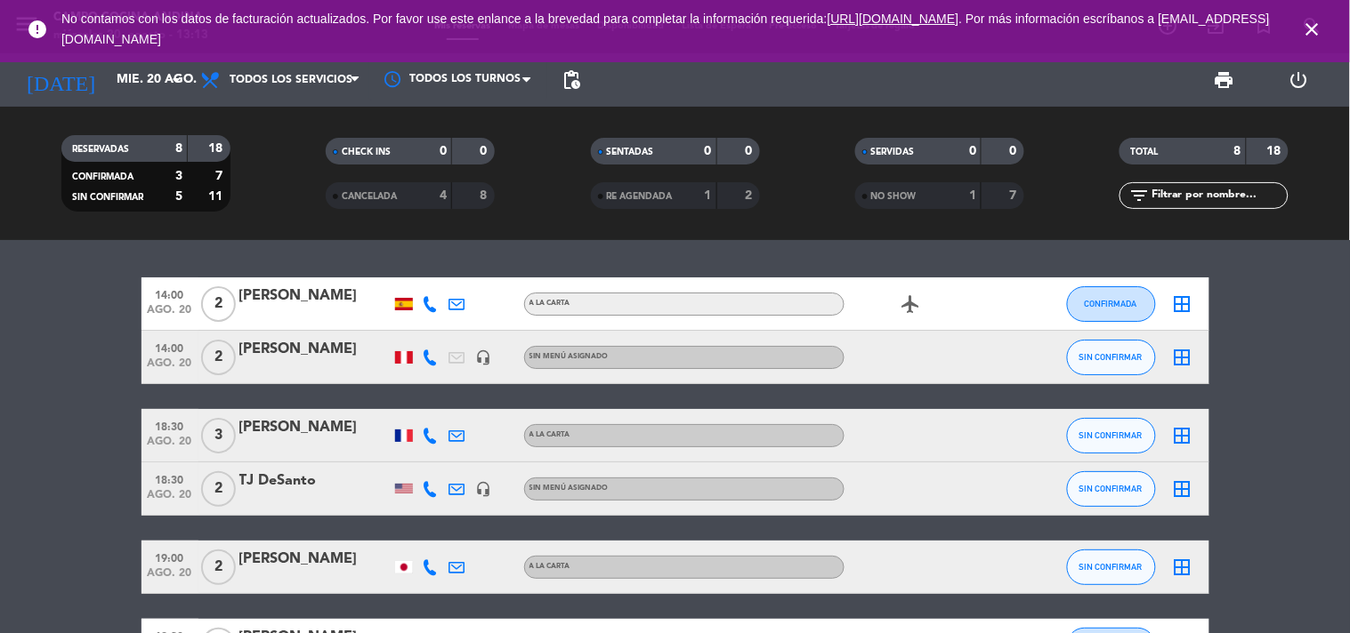
click at [1349, 541] on bookings-row "14:00 [DATE] 2 [PERSON_NAME] A la carta airplanemode_active CONFIRMADA border_a…" at bounding box center [675, 554] width 1350 height 552
click at [1297, 488] on bookings-row "14:00 [DATE] 2 [PERSON_NAME] A la carta airplanemode_active CONFIRMADA border_a…" at bounding box center [675, 554] width 1350 height 552
click at [1308, 24] on icon "close" at bounding box center [1312, 29] width 21 height 21
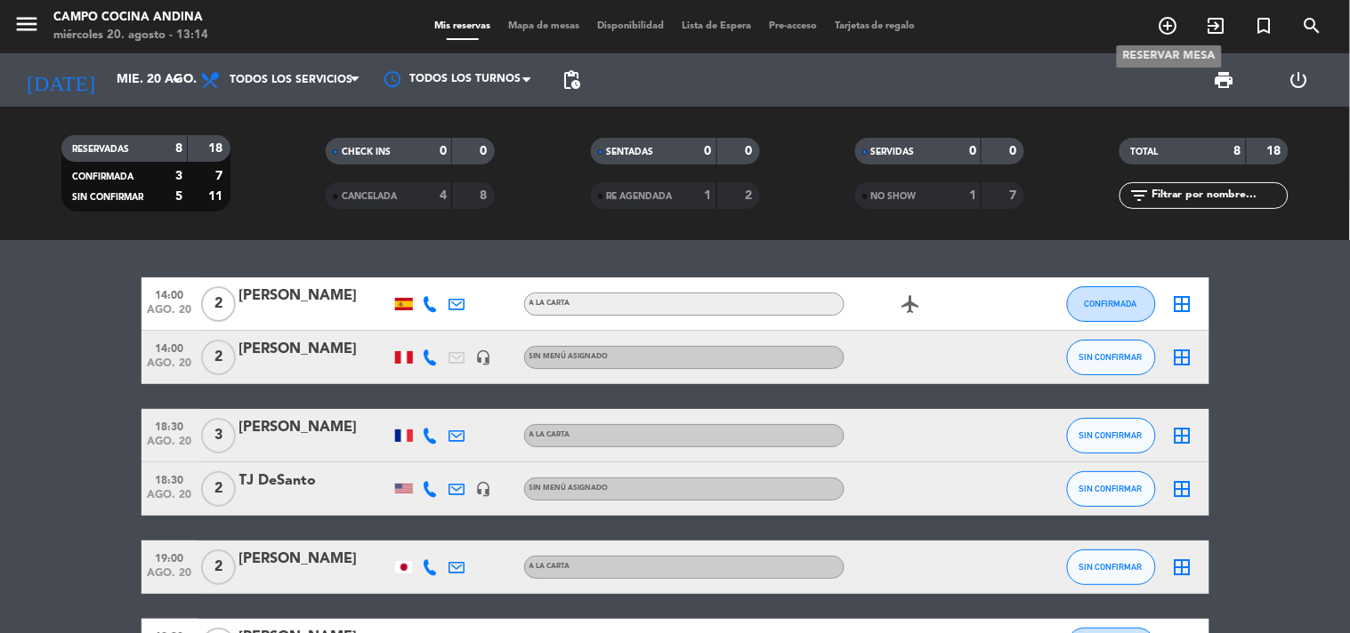
click at [1157, 28] on icon "add_circle_outline" at bounding box center [1167, 25] width 21 height 21
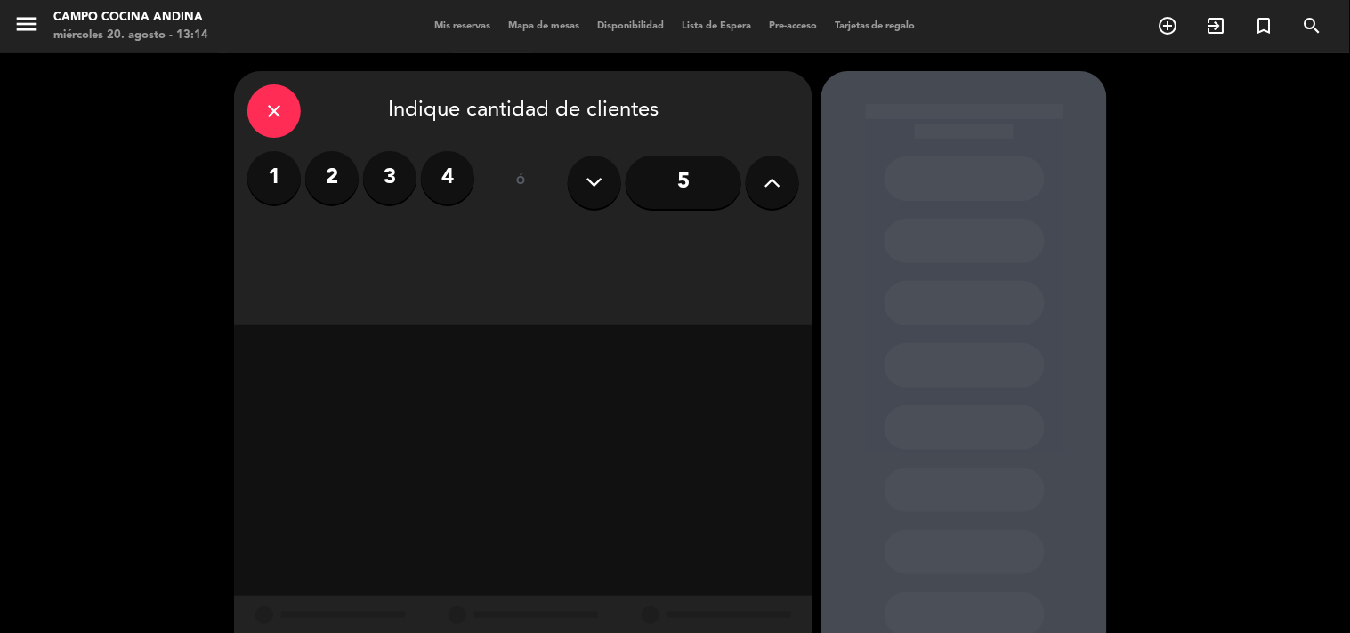
click at [321, 180] on label "2" at bounding box center [331, 177] width 53 height 53
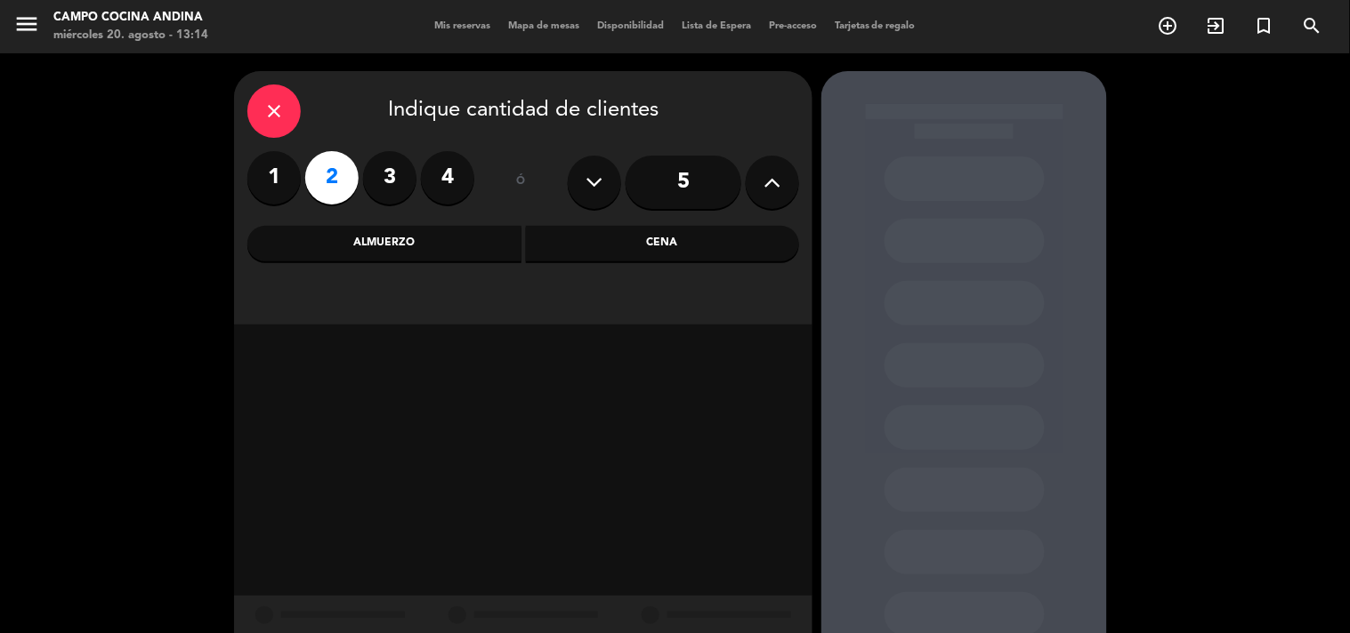
click at [660, 238] on div "Cena" at bounding box center [663, 244] width 274 height 36
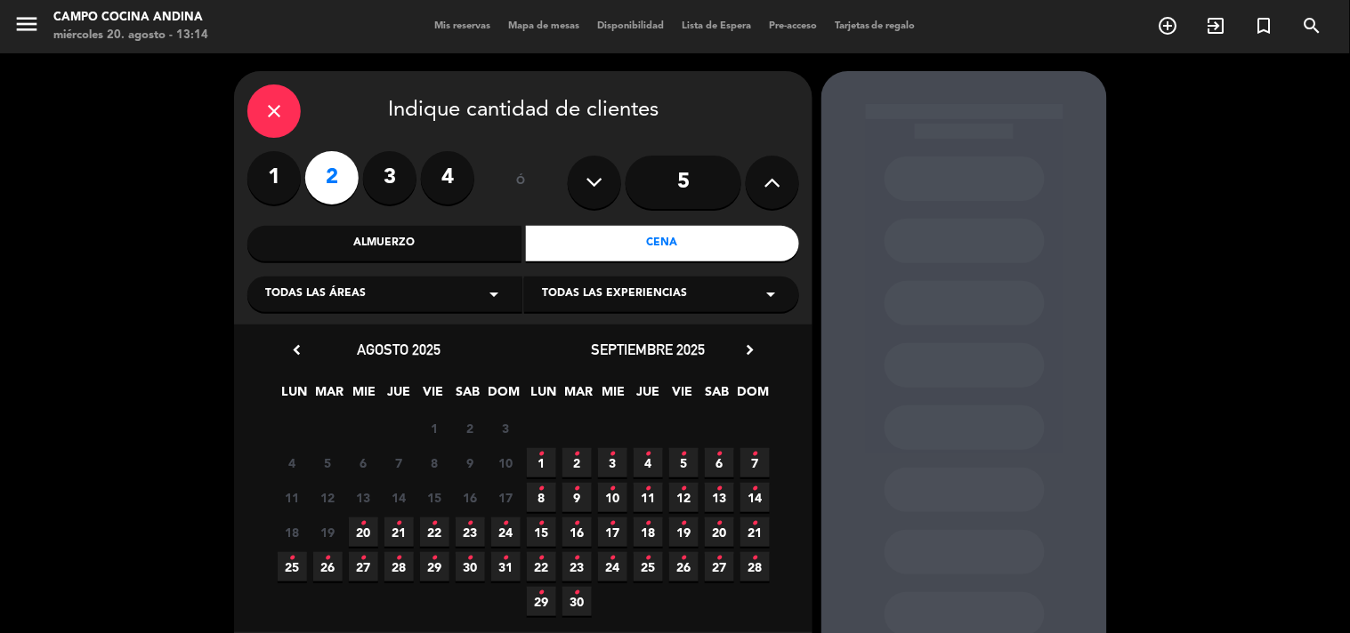
click at [367, 532] on span "20 •" at bounding box center [363, 532] width 29 height 29
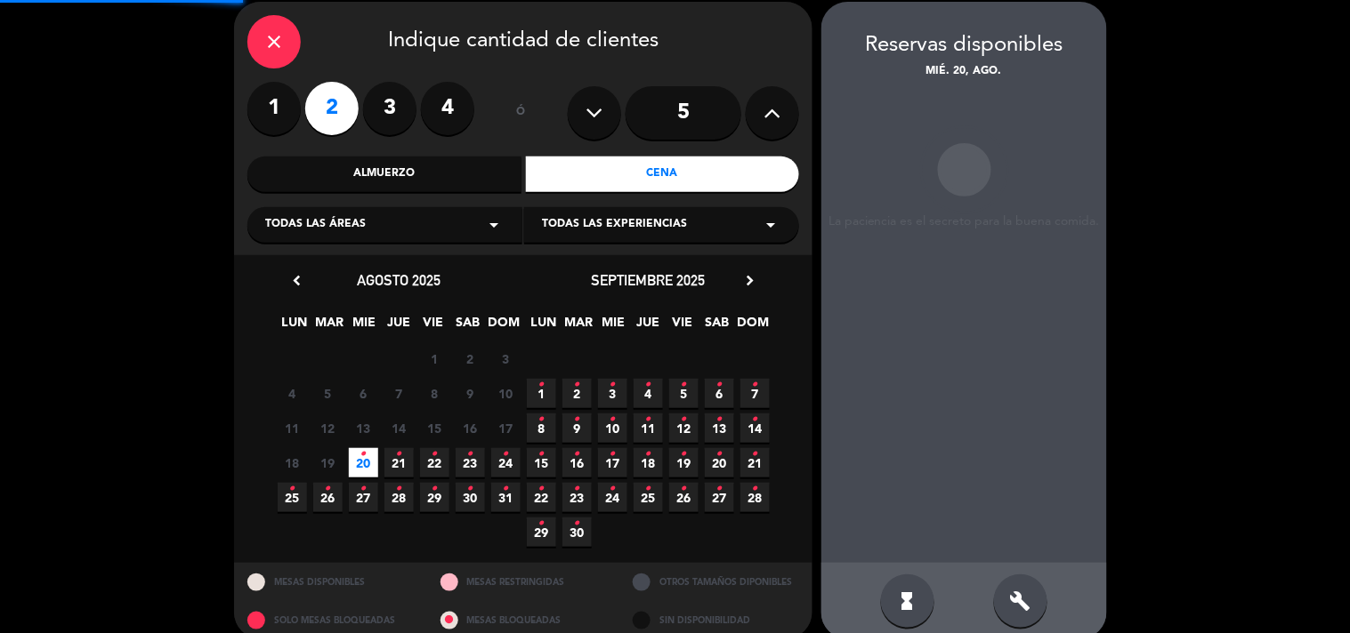
scroll to position [71, 0]
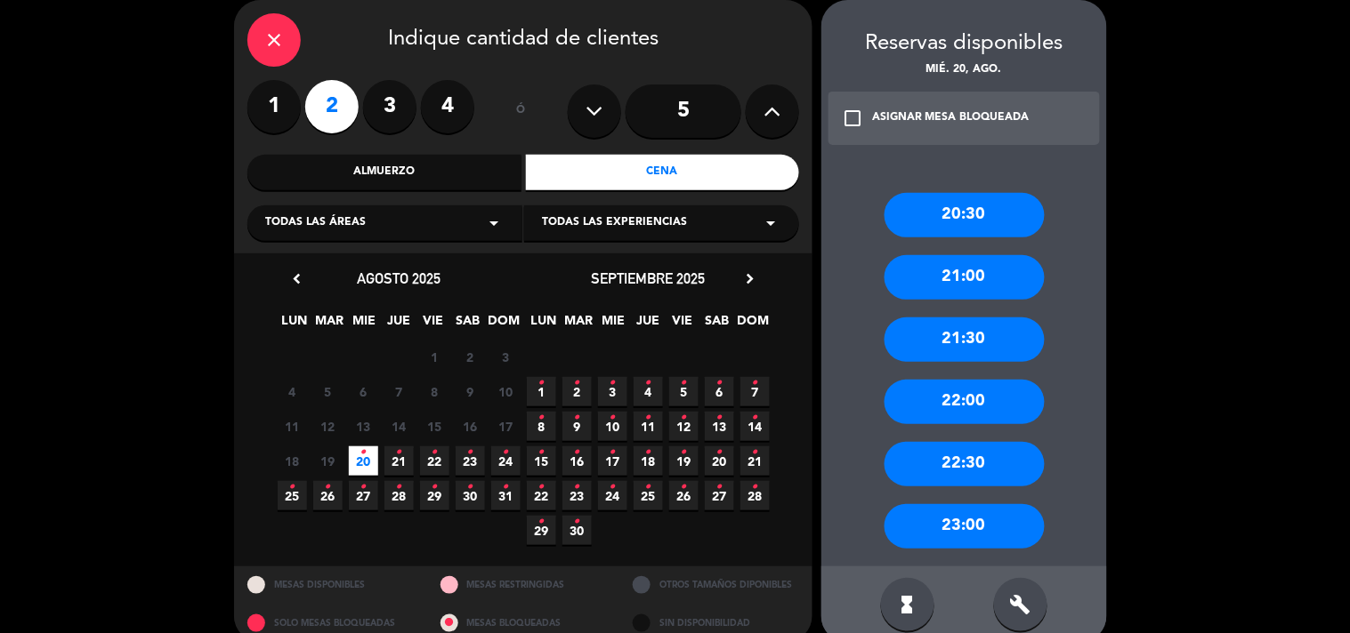
click at [939, 140] on div "check_box_outline_blank ASIGNAR MESA BLOQUEADA" at bounding box center [963, 118] width 271 height 53
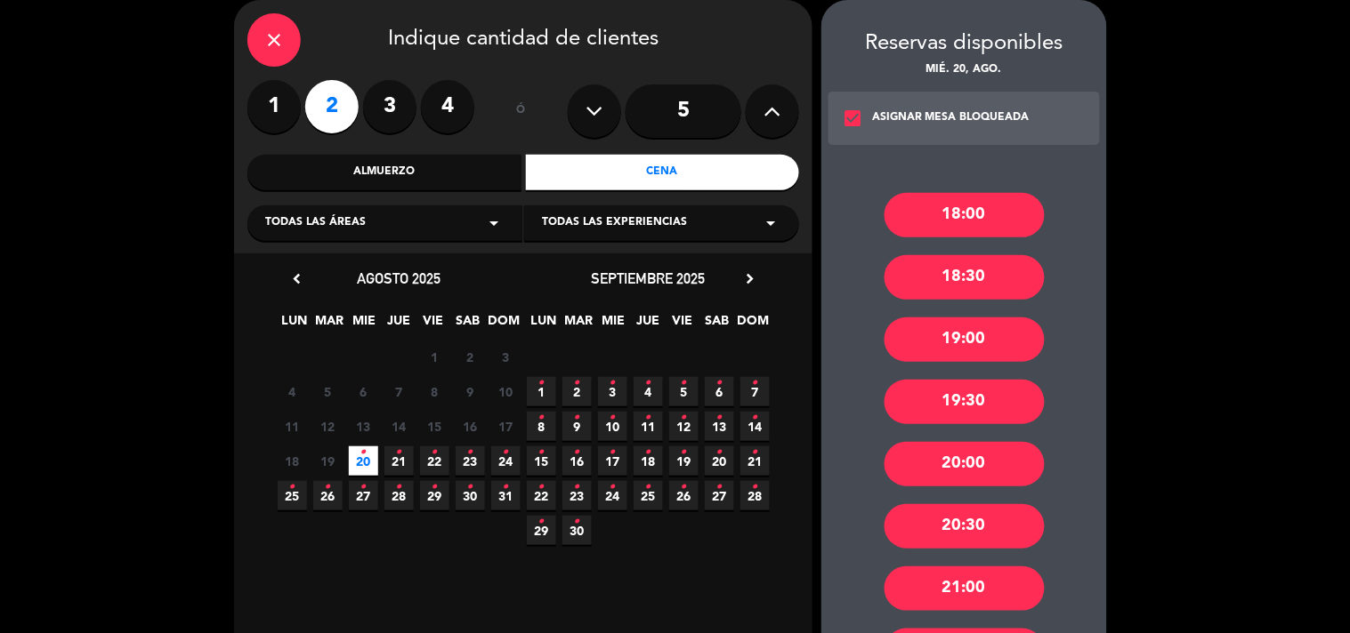
click at [958, 473] on div "20:00" at bounding box center [964, 464] width 160 height 44
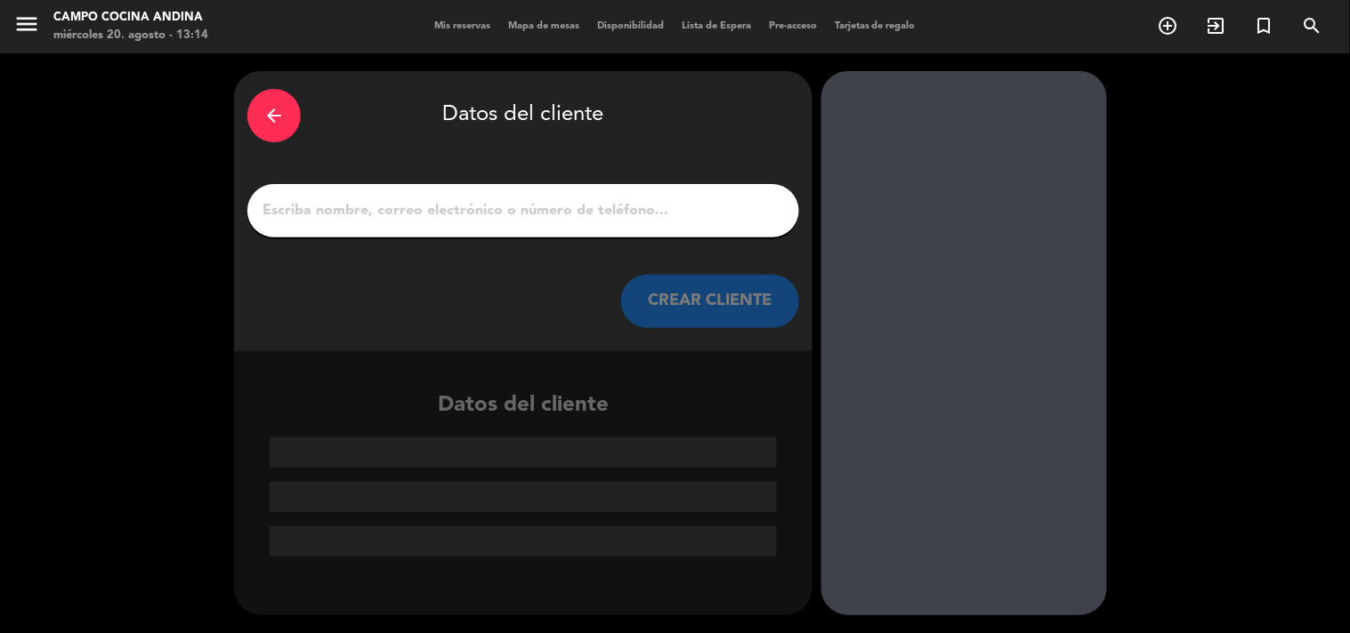
click at [580, 192] on div at bounding box center [523, 210] width 552 height 53
click at [580, 206] on input "1" at bounding box center [523, 210] width 525 height 25
click at [499, 214] on input "1" at bounding box center [523, 210] width 525 height 25
click at [301, 206] on input "1" at bounding box center [523, 210] width 525 height 25
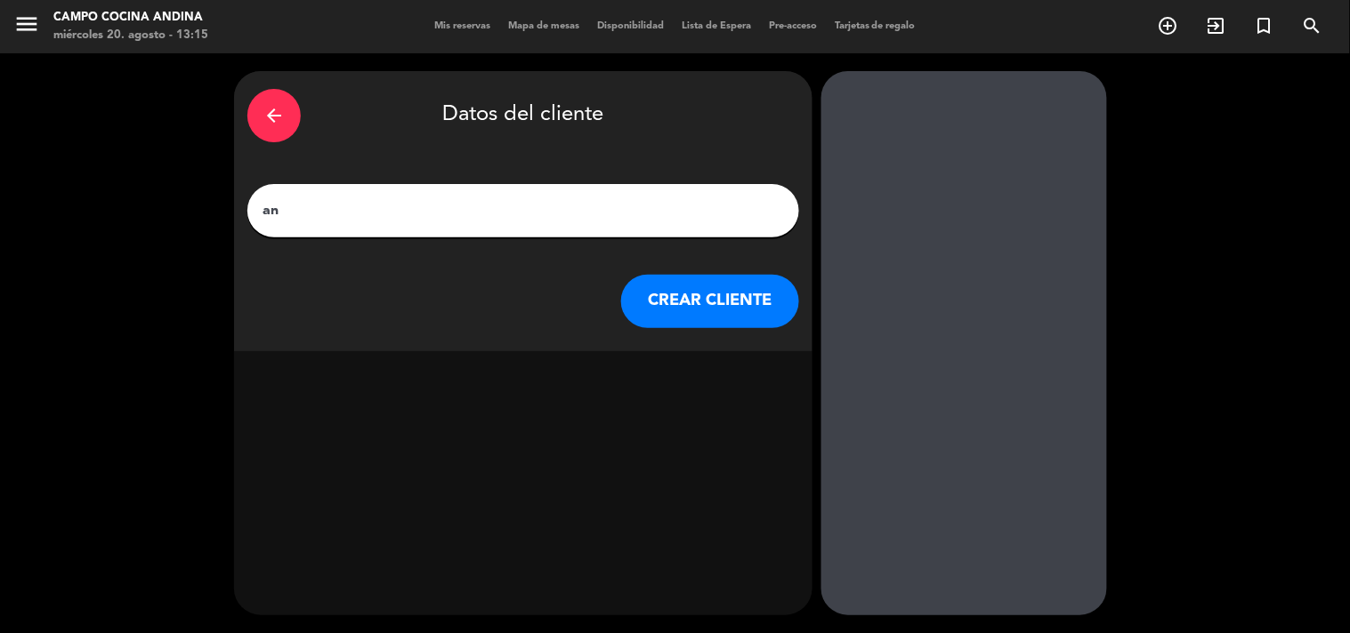
type input "a"
type input "[PERSON_NAME]"
click at [690, 299] on button "CREAR CLIENTE" at bounding box center [710, 301] width 178 height 53
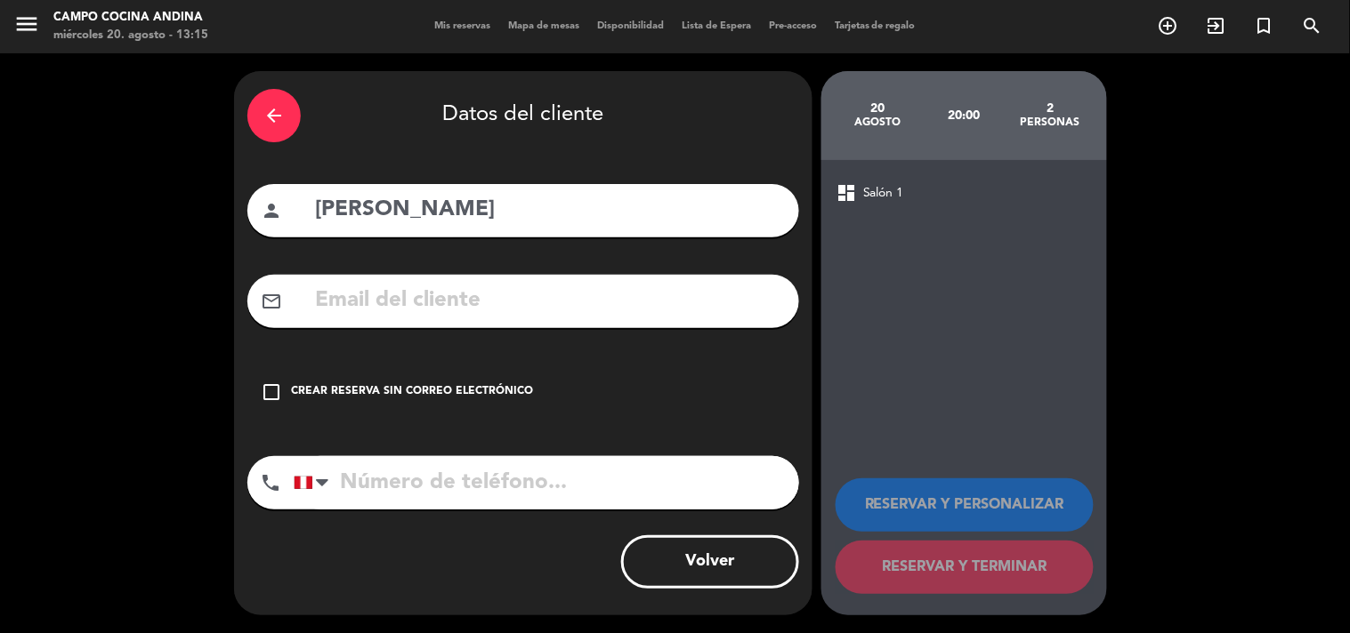
click at [540, 295] on input "text" at bounding box center [549, 301] width 472 height 36
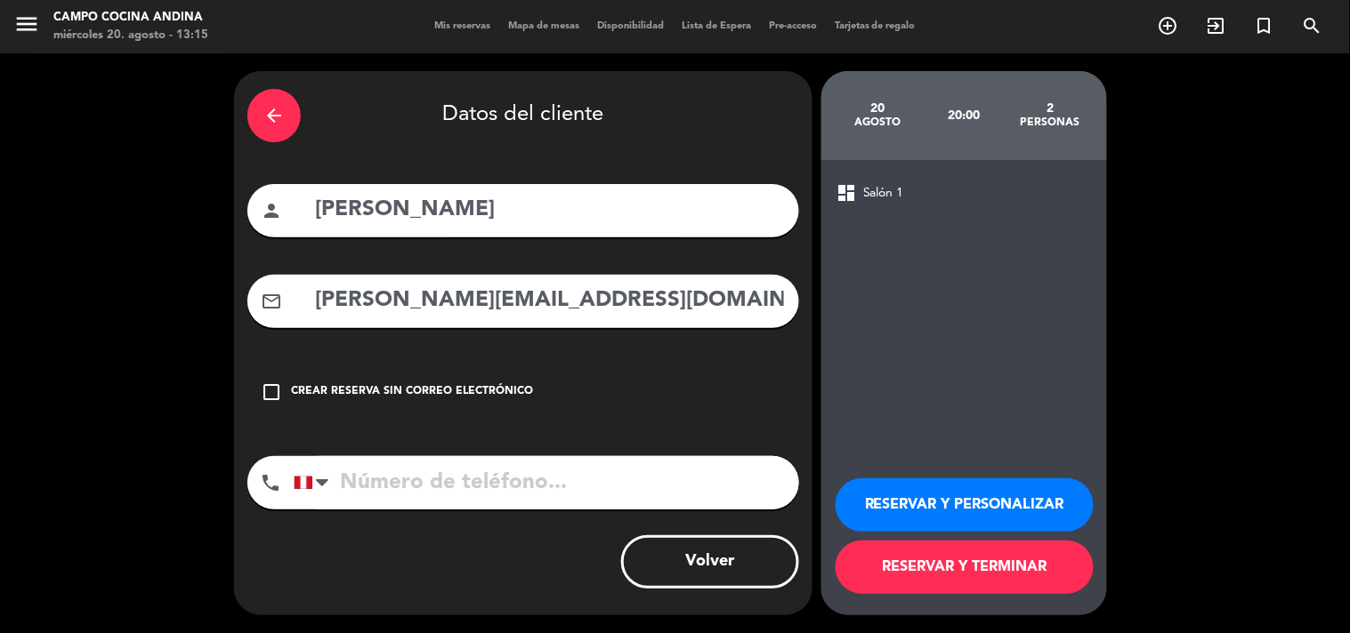
type input "[PERSON_NAME][EMAIL_ADDRESS][DOMAIN_NAME]"
click at [488, 482] on input "tel" at bounding box center [546, 482] width 505 height 53
type input "[PHONE_NUMBER]"
click at [975, 556] on button "RESERVAR Y TERMINAR" at bounding box center [964, 567] width 258 height 53
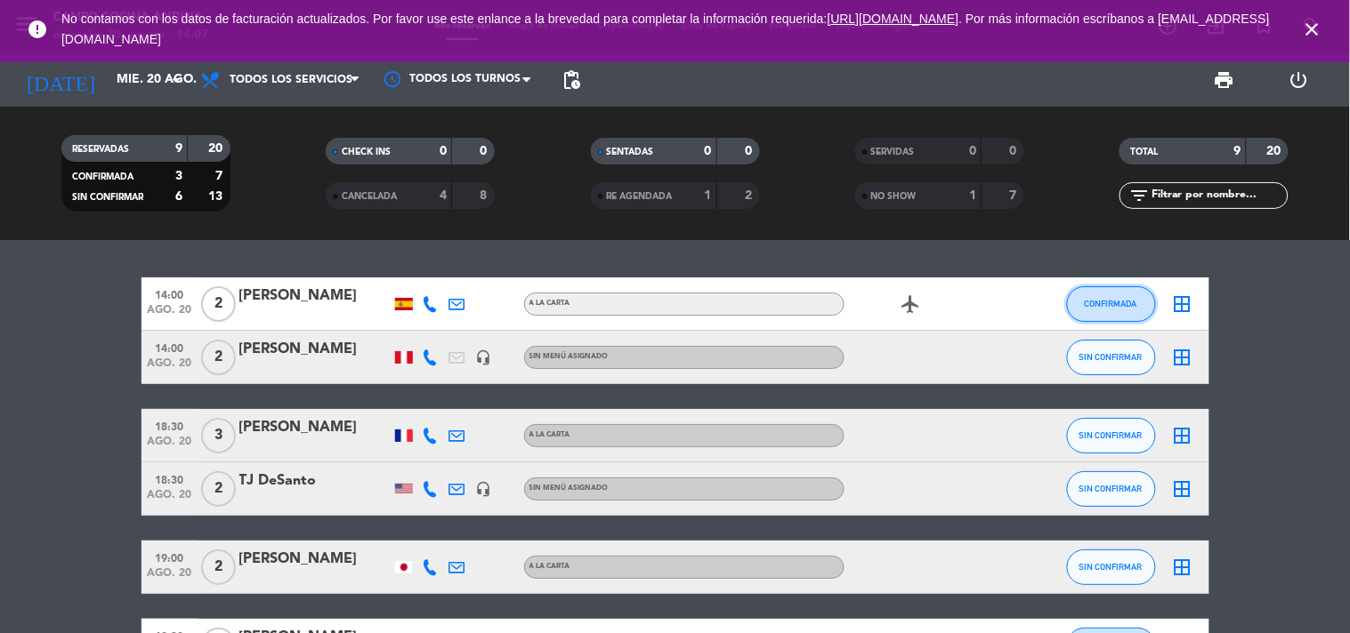
click at [1100, 310] on button "CONFIRMADA" at bounding box center [1111, 304] width 89 height 36
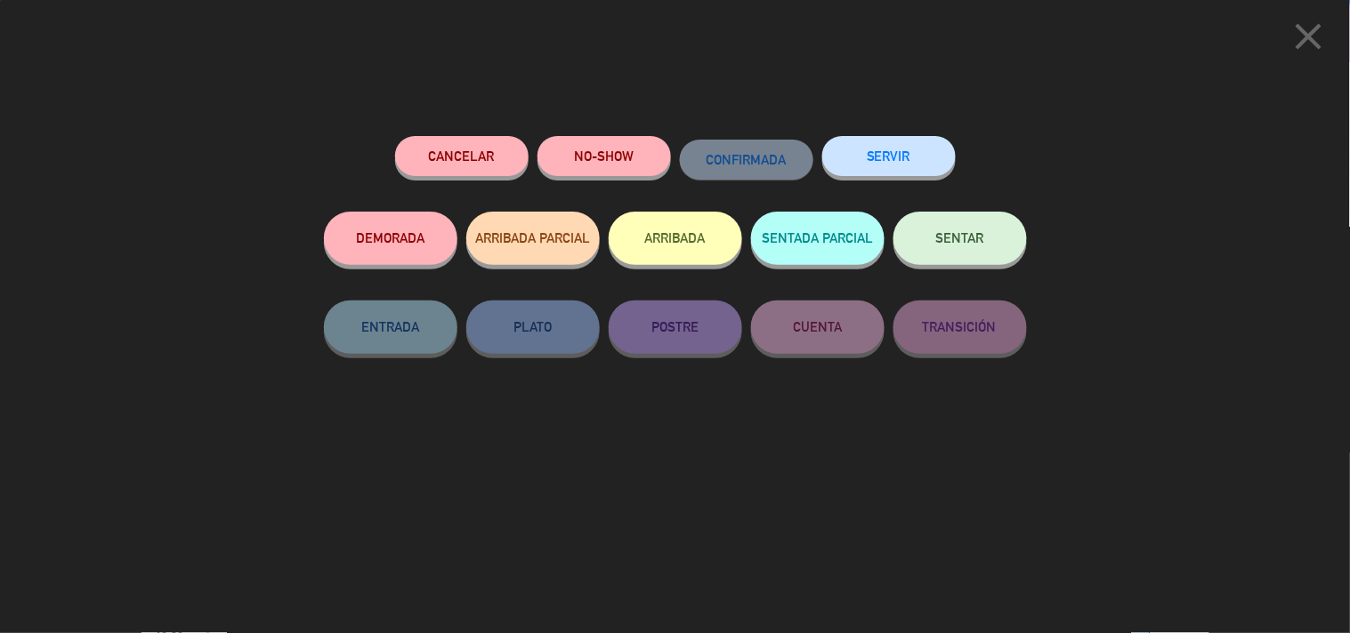
click at [894, 157] on button "SERVIR" at bounding box center [888, 156] width 133 height 40
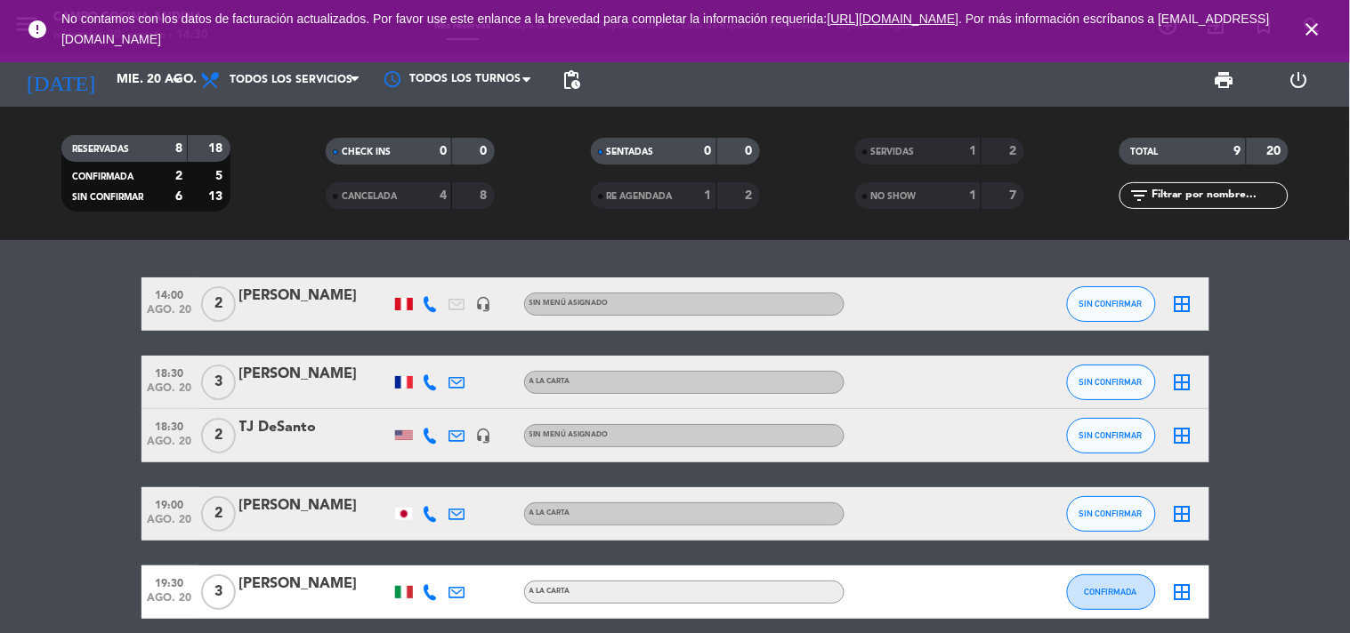
click at [1291, 518] on bookings-row "14:00 [DATE] 2 Mariscevich headset_mic Sin menú asignado SIN CONFIRMAR border_a…" at bounding box center [675, 554] width 1350 height 552
click at [1306, 585] on bookings-row "14:00 [DATE] 2 Mariscevich headset_mic Sin menú asignado SIN CONFIRMAR border_a…" at bounding box center [675, 554] width 1350 height 552
click at [1311, 23] on icon "close" at bounding box center [1312, 29] width 21 height 21
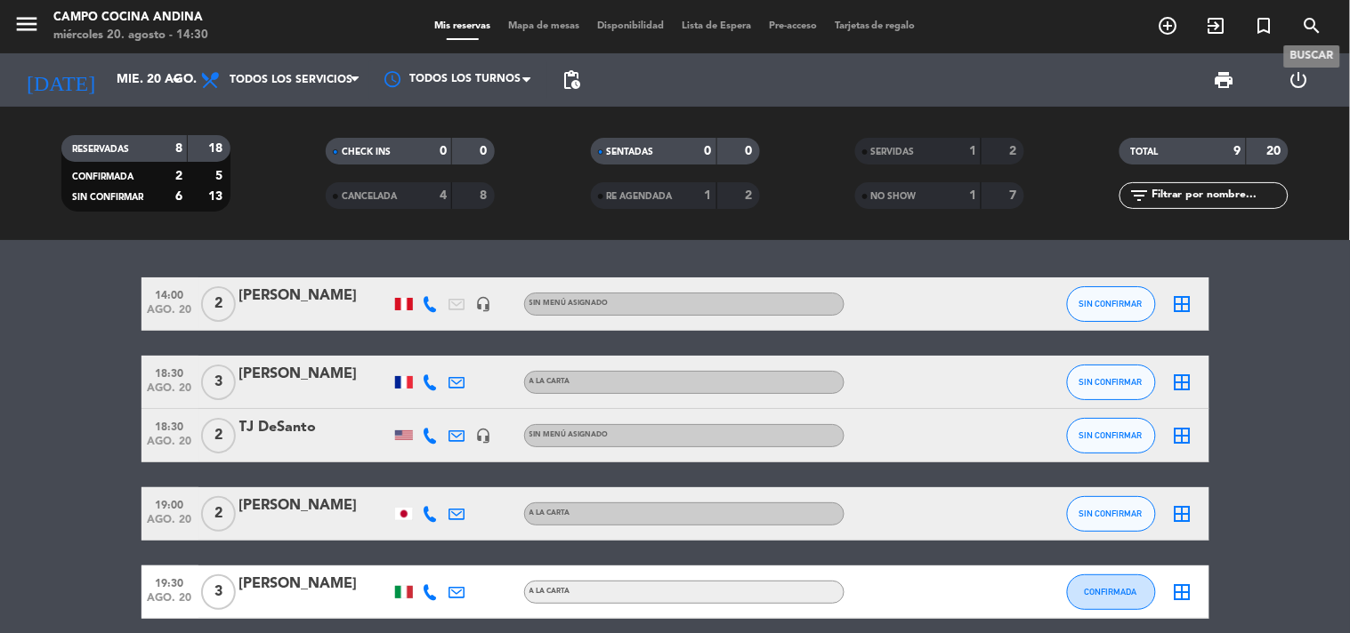
click at [1311, 24] on icon "search" at bounding box center [1312, 25] width 21 height 21
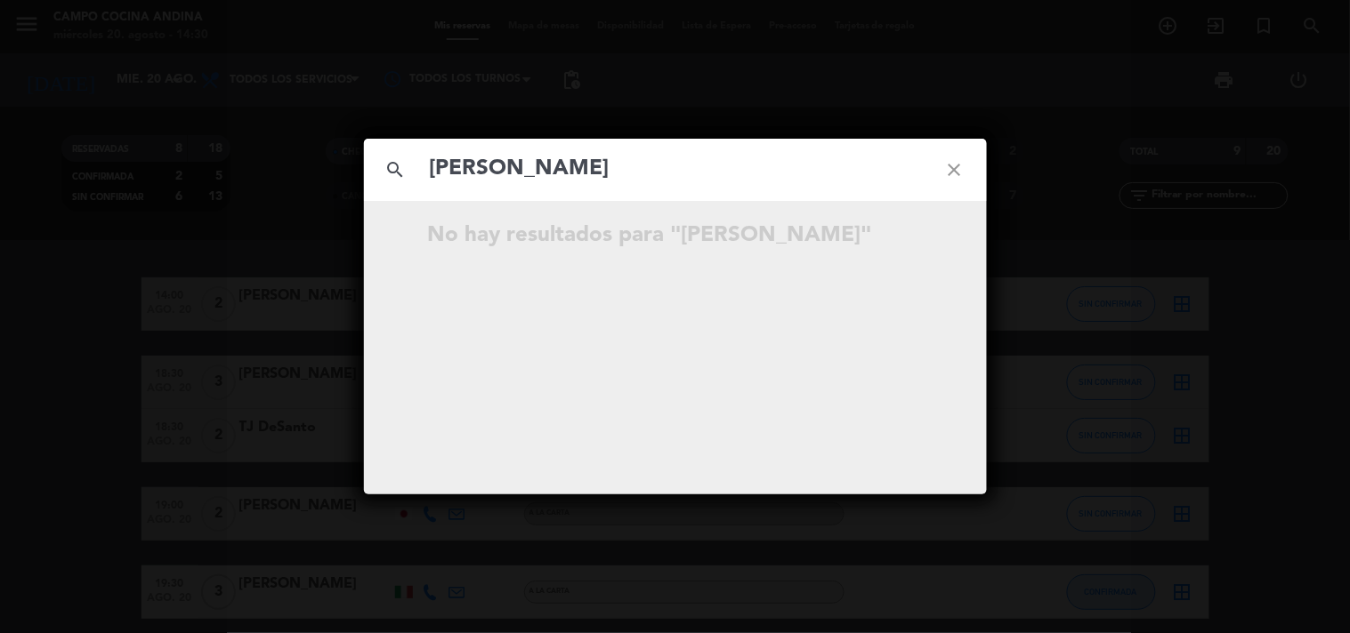
type input "[PERSON_NAME]"
drag, startPoint x: 486, startPoint y: 171, endPoint x: 208, endPoint y: 201, distance: 279.2
click at [208, 201] on div "search [PERSON_NAME] close No hay resultados para "[PERSON_NAME]"" at bounding box center [675, 316] width 1350 height 633
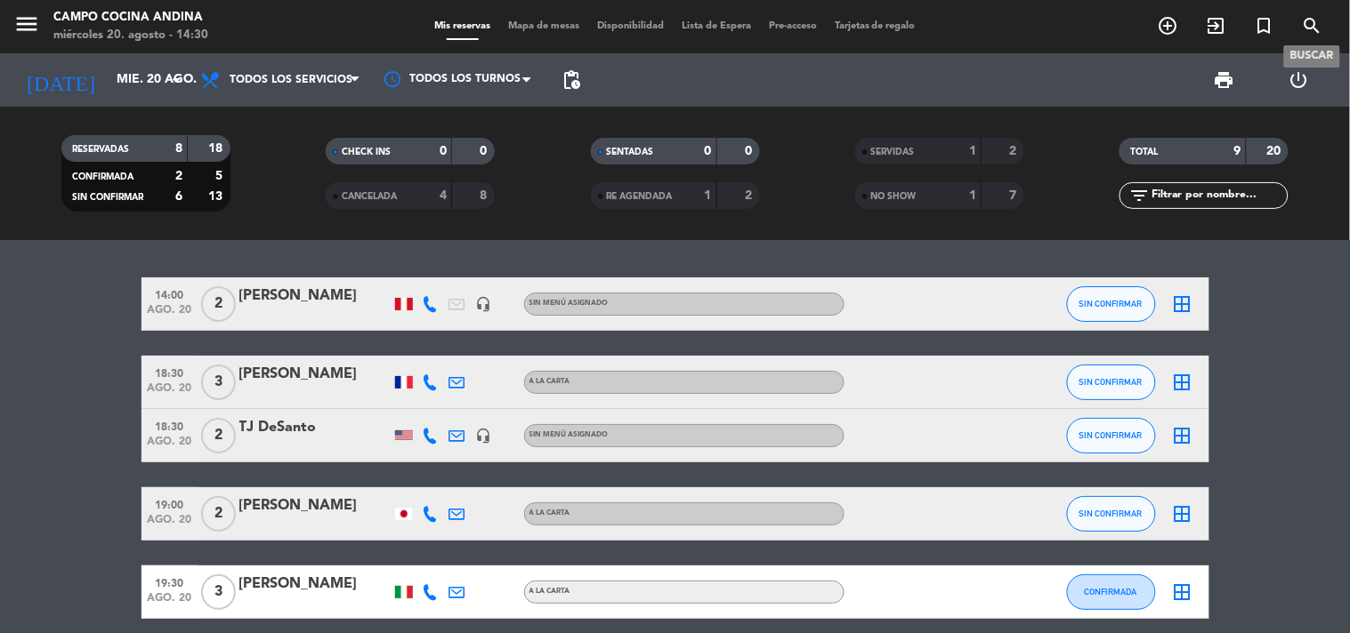
click at [1313, 29] on icon "search" at bounding box center [1312, 25] width 21 height 21
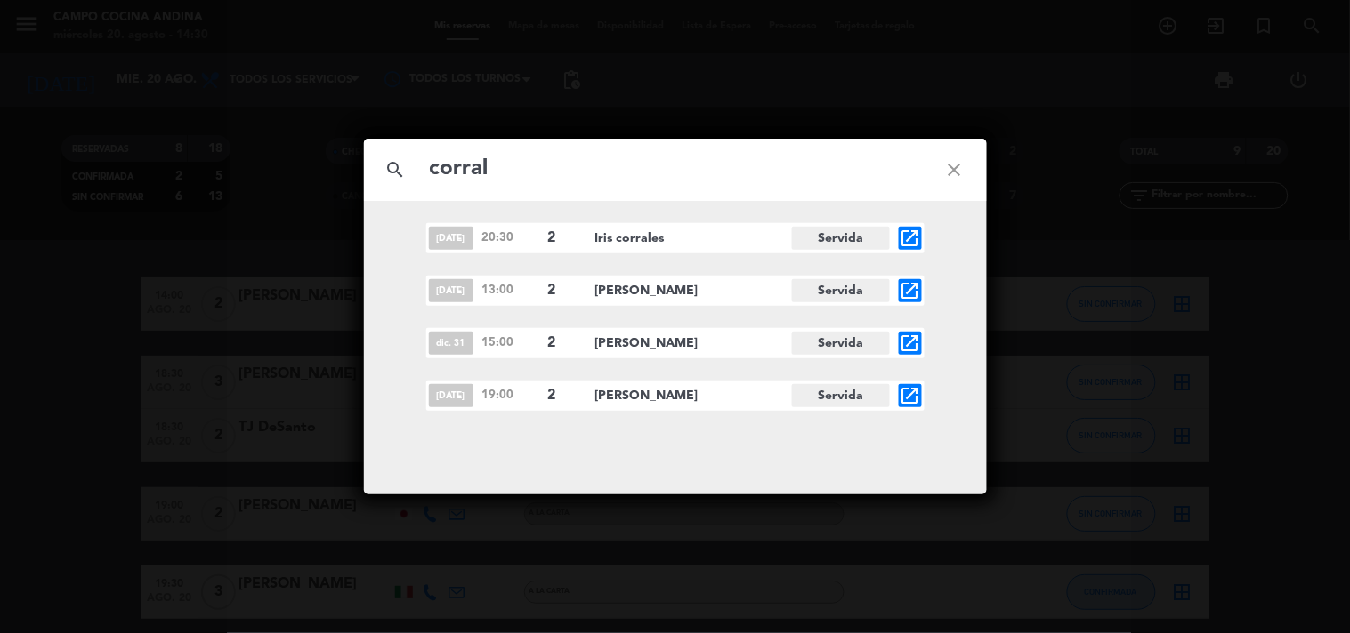
type input "corral"
click at [665, 528] on div "search corral close [DATE] 20:30 2 Iris corrales Servida open_in_new [DATE] 13:…" at bounding box center [675, 316] width 1350 height 633
